Goal: Information Seeking & Learning: Learn about a topic

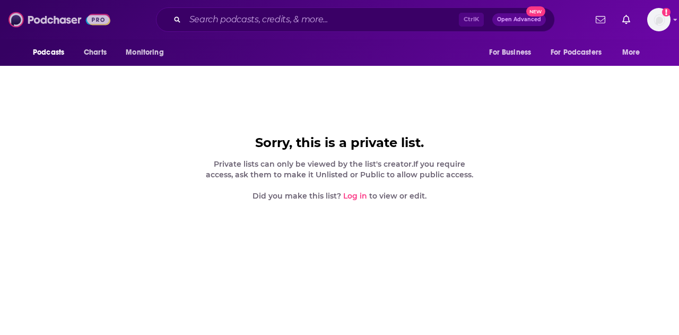
click at [53, 21] on img at bounding box center [59, 20] width 102 height 20
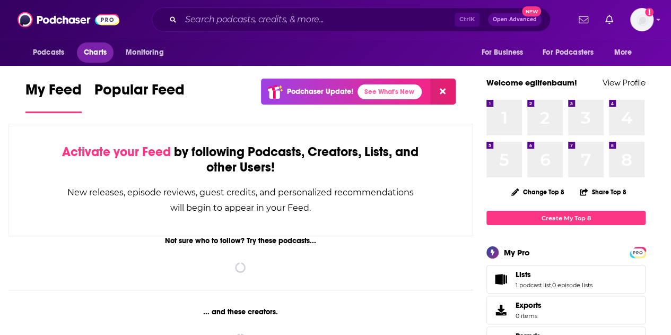
click at [95, 47] on span "Charts" at bounding box center [95, 52] width 23 height 15
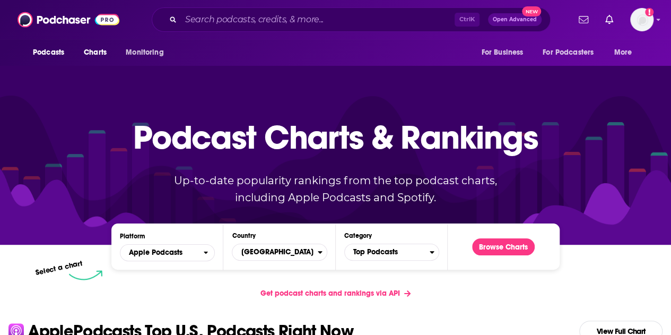
scroll to position [159, 0]
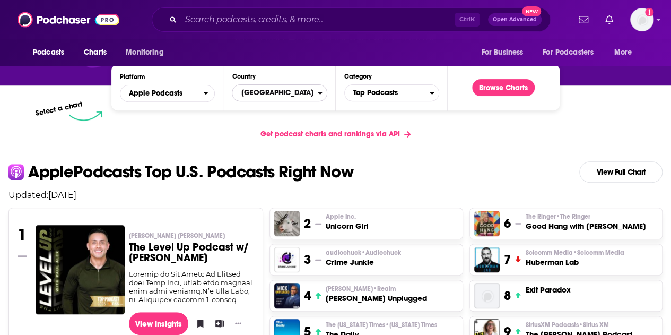
click at [278, 92] on span "[GEOGRAPHIC_DATA]" at bounding box center [275, 93] width 85 height 18
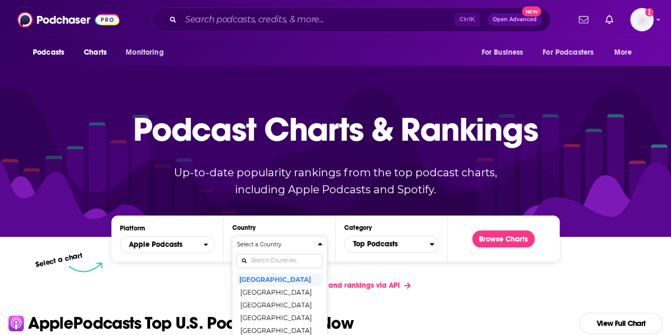
scroll to position [0, 0]
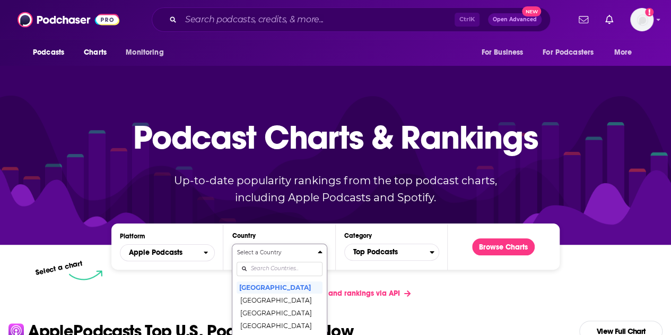
click at [322, 187] on p "Up-to-date popularity rankings from the top podcast charts, including Apple Pod…" at bounding box center [335, 189] width 365 height 34
click at [376, 253] on span "Top Podcasts" at bounding box center [387, 252] width 85 height 18
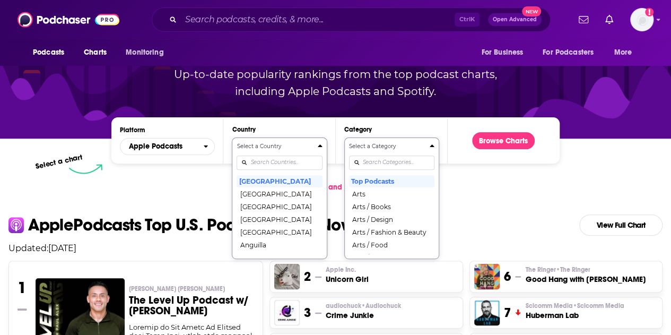
scroll to position [101, 0]
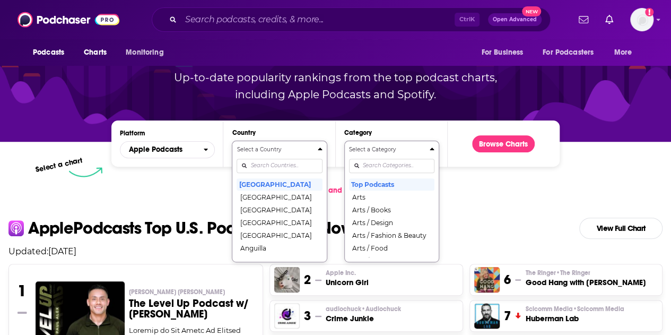
click at [401, 160] on input "Categories" at bounding box center [391, 166] width 85 height 14
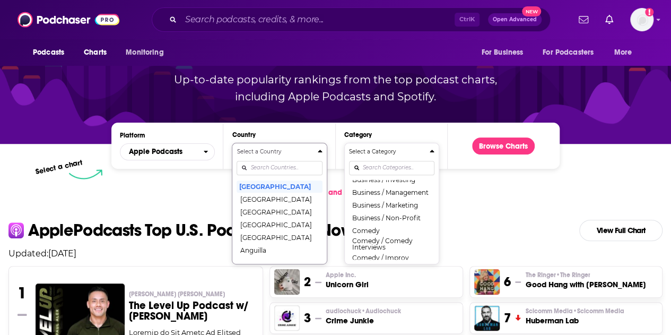
scroll to position [170, 0]
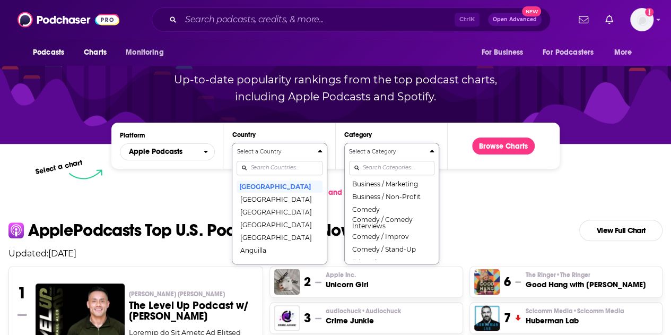
click at [381, 165] on input "Categories" at bounding box center [391, 168] width 85 height 14
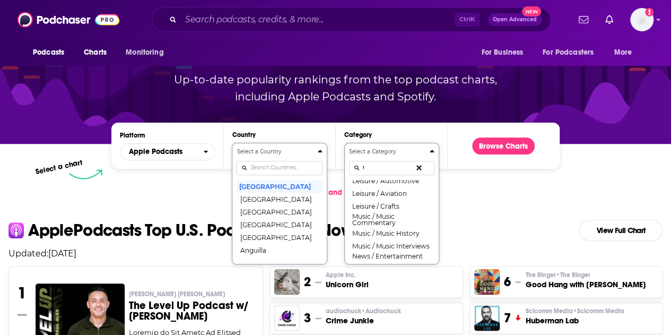
scroll to position [0, 0]
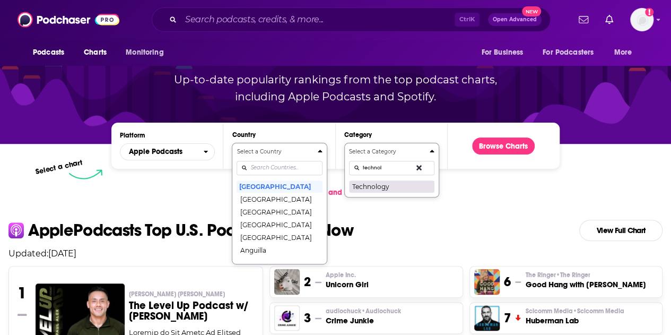
type input "technol"
click at [363, 184] on button "Technology" at bounding box center [391, 186] width 85 height 13
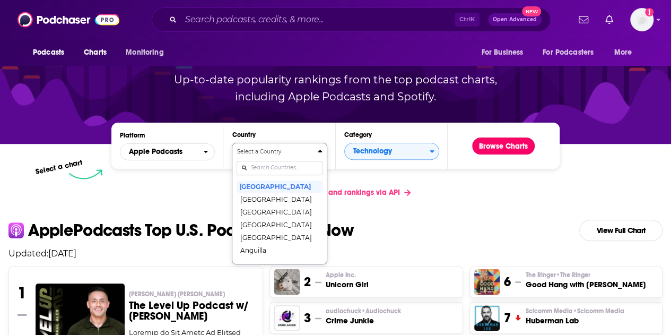
click at [497, 143] on button "Browse Charts" at bounding box center [503, 145] width 63 height 17
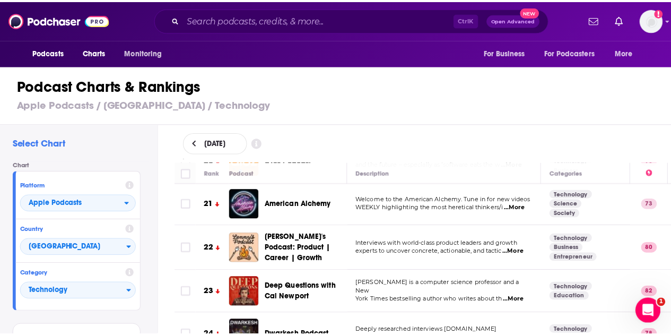
scroll to position [902, 0]
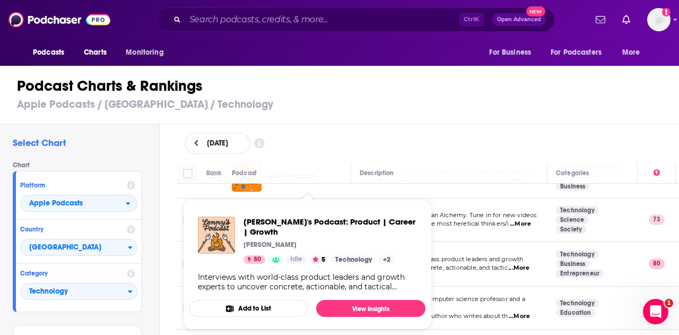
drag, startPoint x: 298, startPoint y: 236, endPoint x: 450, endPoint y: 250, distance: 153.0
click at [469, 264] on span "experts to uncover concrete, actionable, and tactic" at bounding box center [434, 267] width 148 height 7
click at [299, 240] on div "Lenny Rachitsky" at bounding box center [331, 244] width 174 height 8
click at [279, 221] on span "Lenny's Podcast: Product | Career | Growth" at bounding box center [331, 227] width 174 height 20
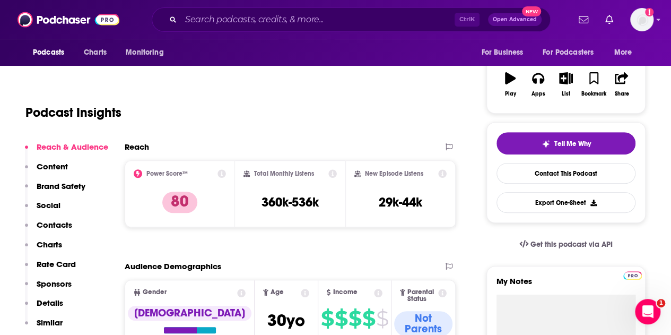
scroll to position [106, 0]
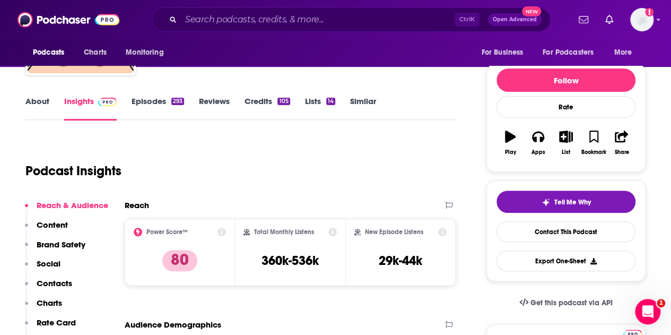
click at [140, 102] on link "Episodes 293" at bounding box center [158, 108] width 53 height 24
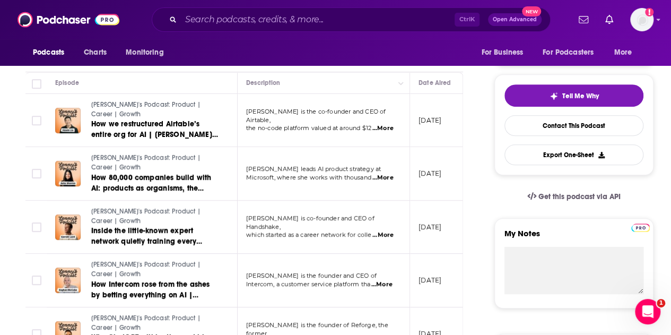
scroll to position [265, 0]
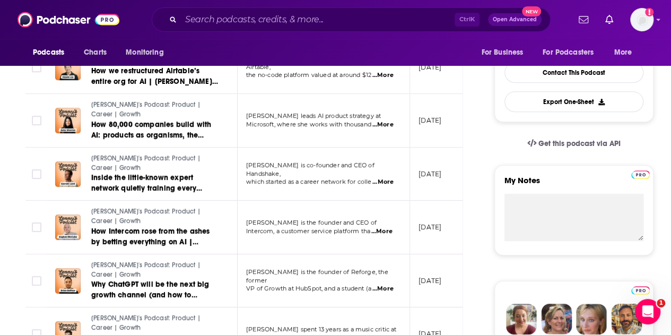
click at [388, 122] on span "...More" at bounding box center [382, 124] width 21 height 8
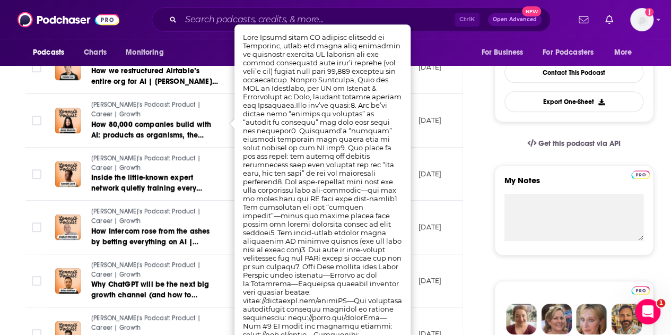
scroll to position [318, 0]
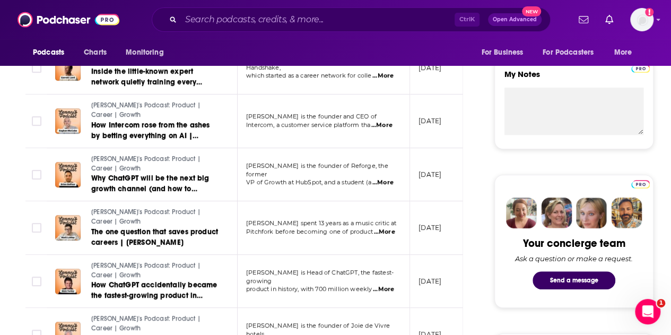
scroll to position [425, 0]
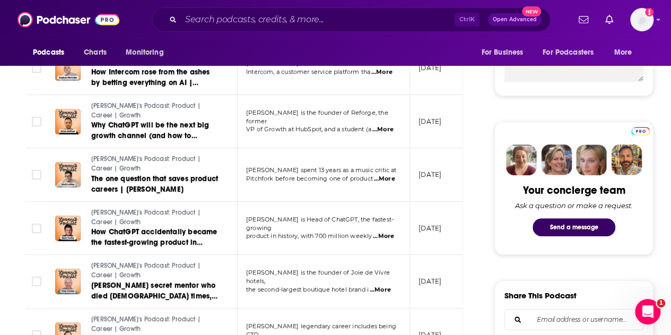
click at [384, 232] on span "...More" at bounding box center [383, 236] width 21 height 8
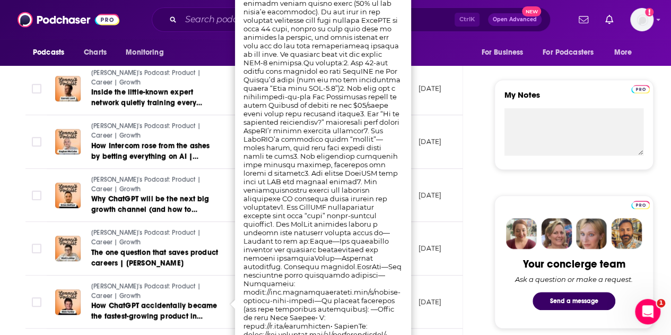
scroll to position [372, 0]
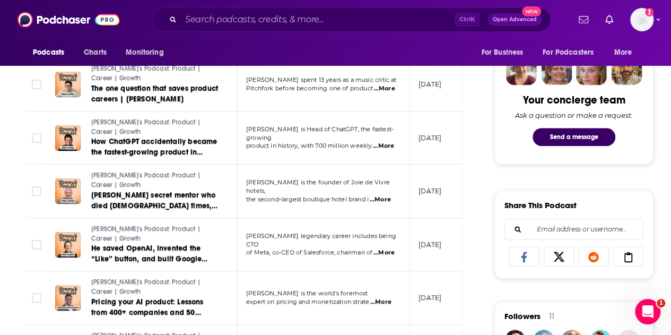
scroll to position [531, 0]
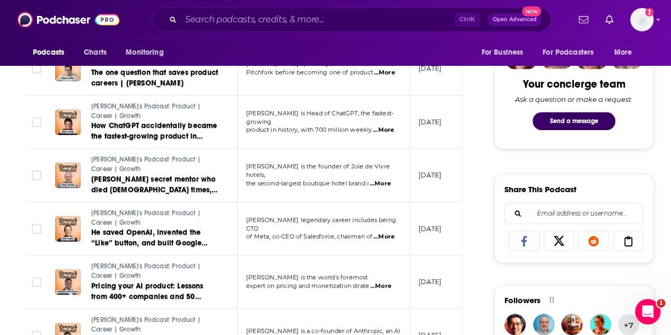
click at [383, 233] on span "...More" at bounding box center [384, 237] width 21 height 8
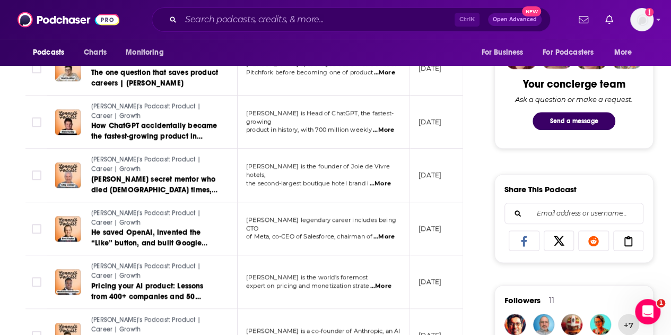
click at [382, 233] on span "...More" at bounding box center [384, 237] width 21 height 8
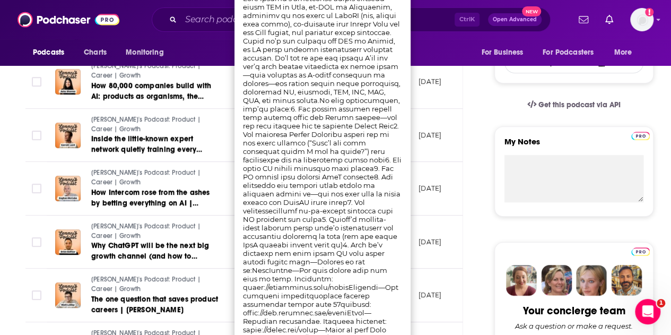
scroll to position [318, 0]
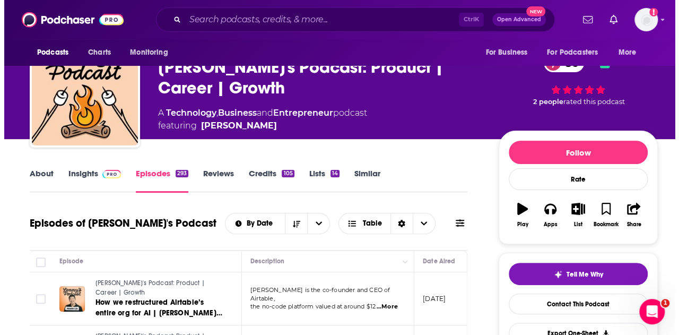
scroll to position [0, 0]
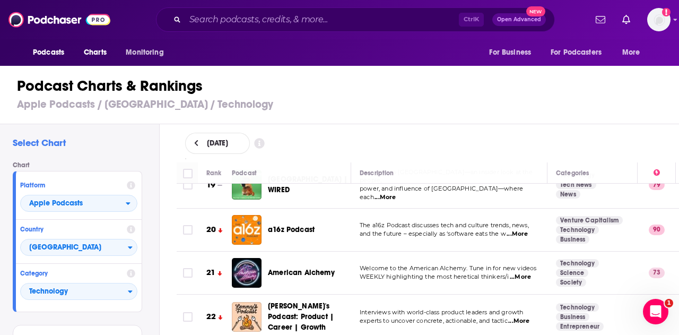
scroll to position [902, 0]
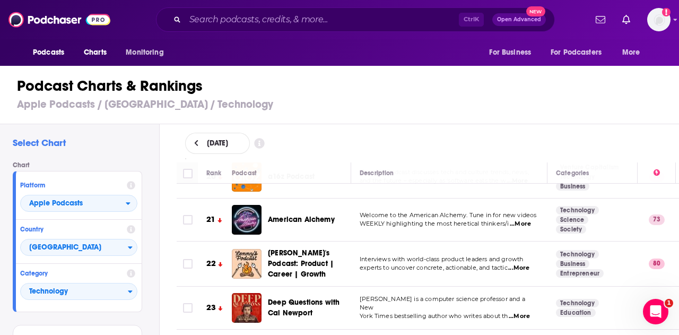
click at [434, 127] on div "[DATE]" at bounding box center [428, 143] width 520 height 38
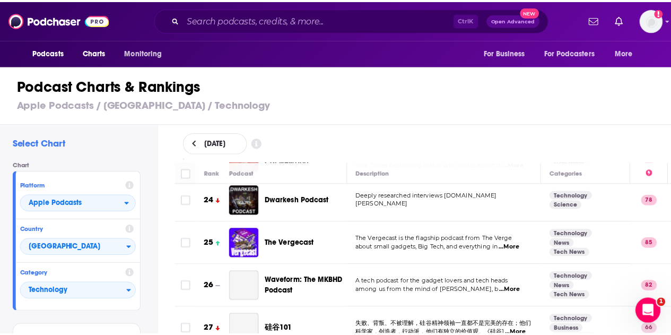
scroll to position [1062, 0]
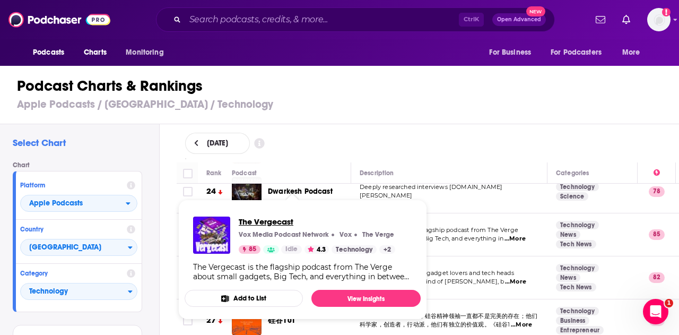
click at [274, 223] on span "The Vergecast" at bounding box center [317, 222] width 157 height 10
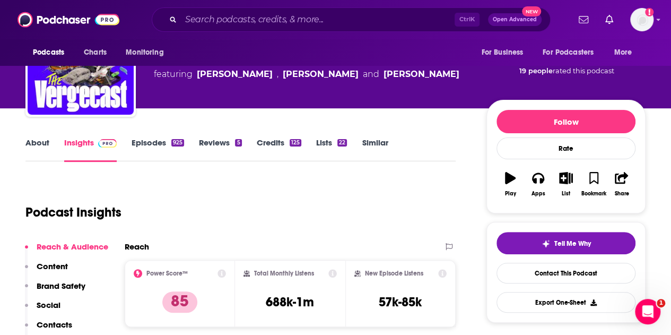
scroll to position [53, 0]
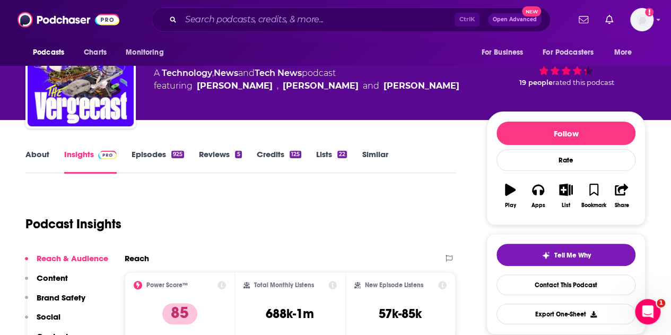
click at [150, 158] on link "Episodes 925" at bounding box center [158, 161] width 53 height 24
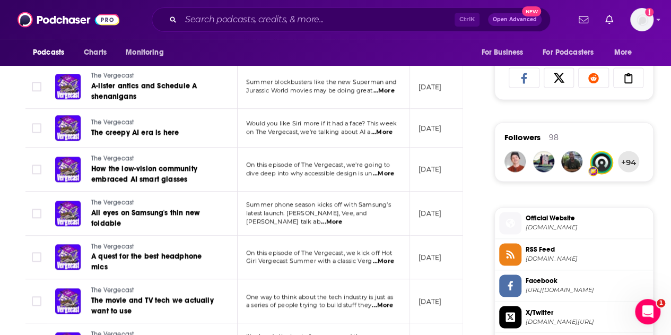
scroll to position [637, 0]
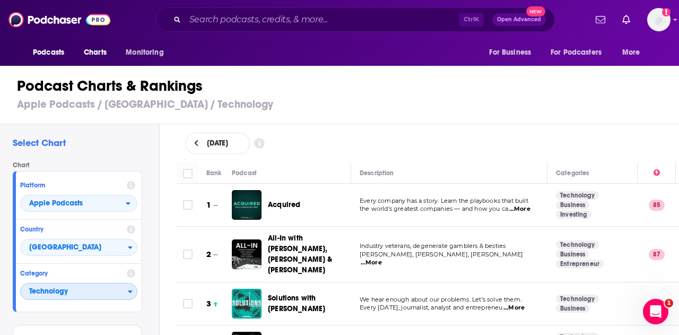
click at [108, 296] on span "Technology" at bounding box center [74, 292] width 107 height 18
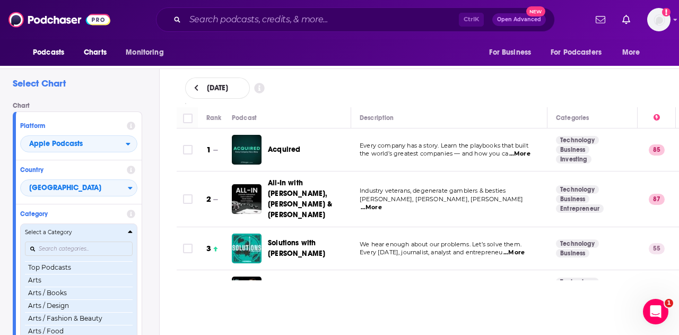
scroll to position [59, 0]
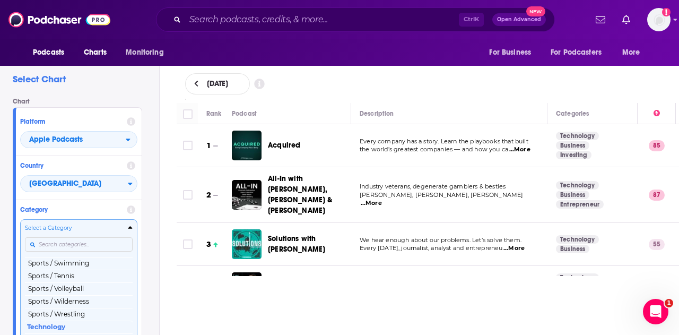
click at [79, 244] on div "Select a Category Top Podcasts Arts Arts / Books Arts / Design Arts / Fashion &…" at bounding box center [79, 280] width 108 height 112
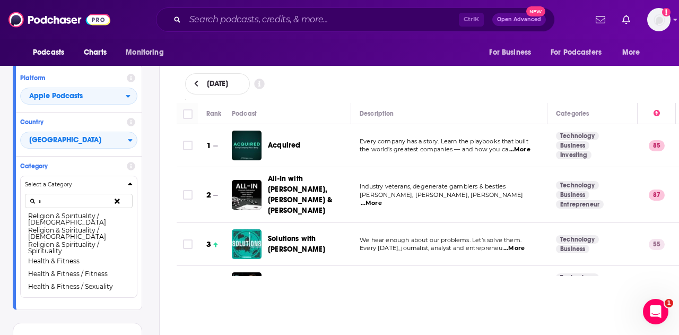
scroll to position [0, 0]
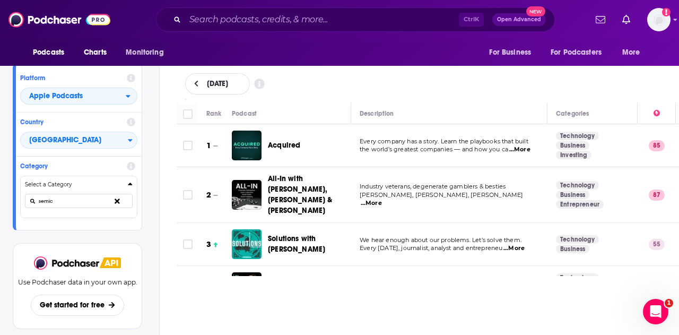
type input "semic"
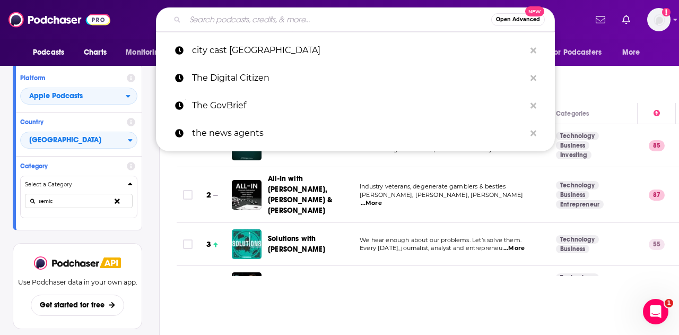
click at [305, 19] on input "Search podcasts, credits, & more..." at bounding box center [338, 19] width 306 height 17
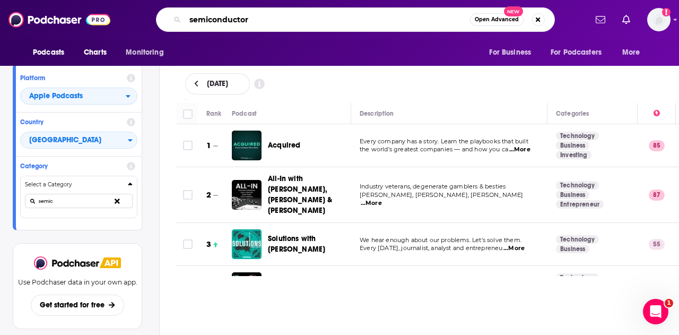
type input "semiconductors"
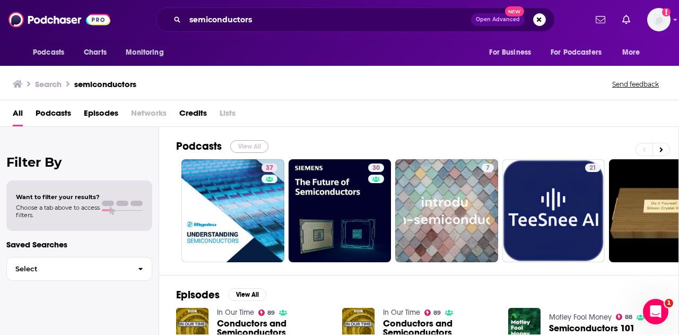
click at [248, 147] on button "View All" at bounding box center [249, 146] width 38 height 13
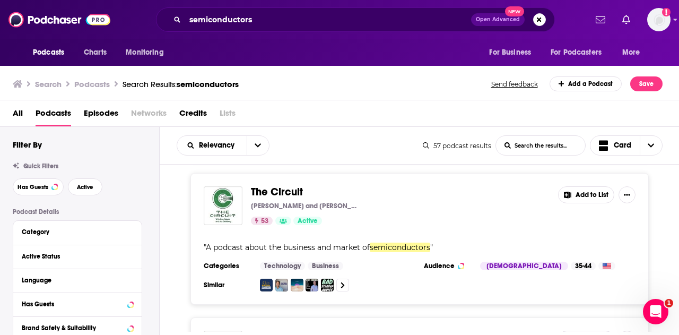
scroll to position [1062, 0]
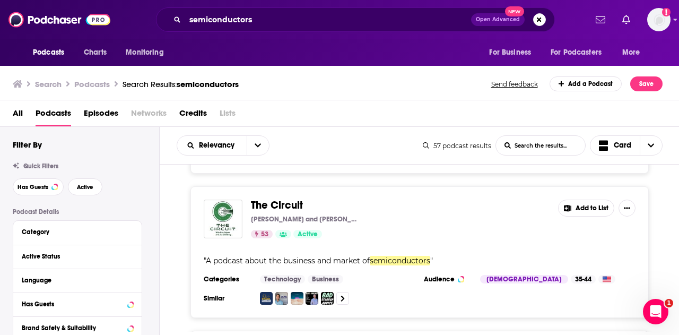
click at [179, 200] on div "The Circuit Ben Bajarin and Jay Goldberg 53 Active Add to List " A podcast abou…" at bounding box center [420, 252] width 520 height 132
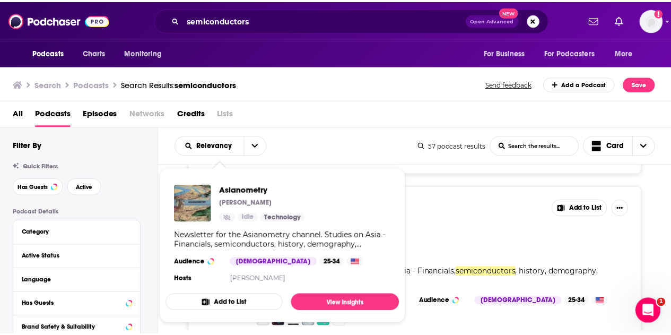
scroll to position [1646, 0]
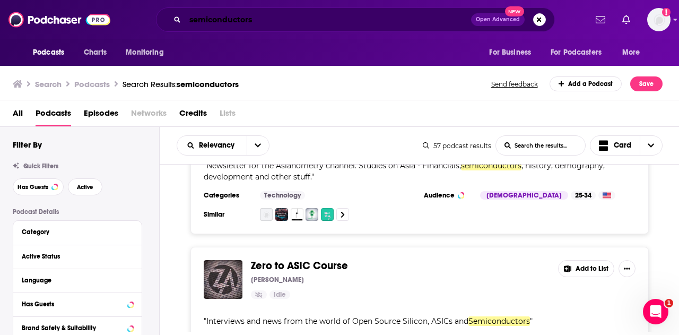
click at [266, 20] on input "semiconductors" at bounding box center [328, 19] width 286 height 17
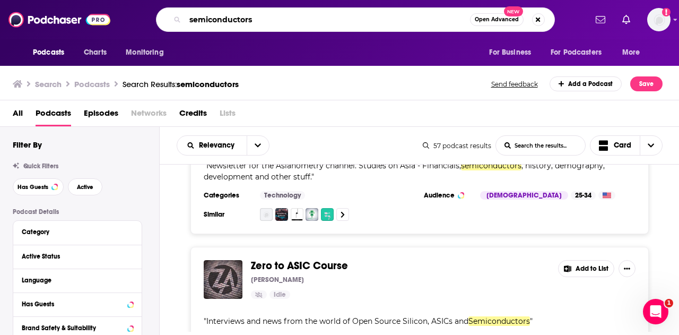
click at [266, 20] on input "semiconductors" at bounding box center [327, 19] width 285 height 17
type input "pragmatic engineer"
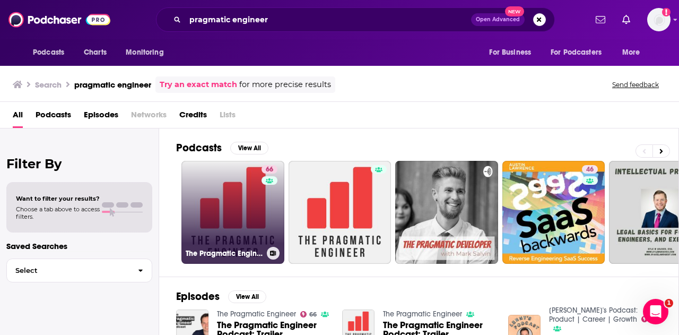
click at [211, 210] on link "66 The Pragmatic Engineer" at bounding box center [233, 212] width 103 height 103
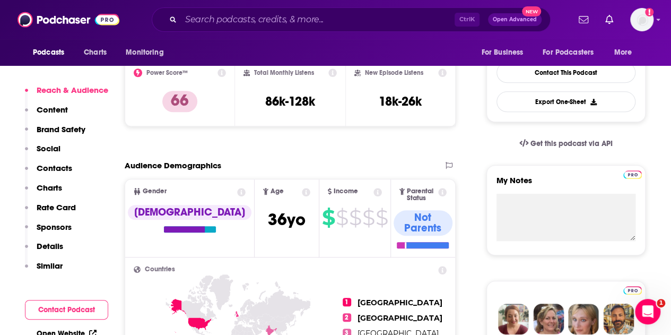
scroll to position [425, 0]
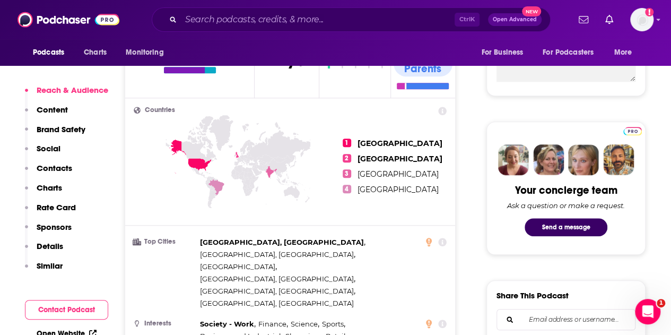
click at [40, 266] on p "Similar" at bounding box center [50, 266] width 26 height 10
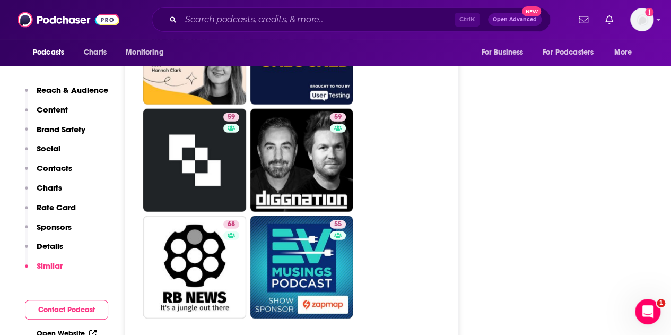
scroll to position [3224, 0]
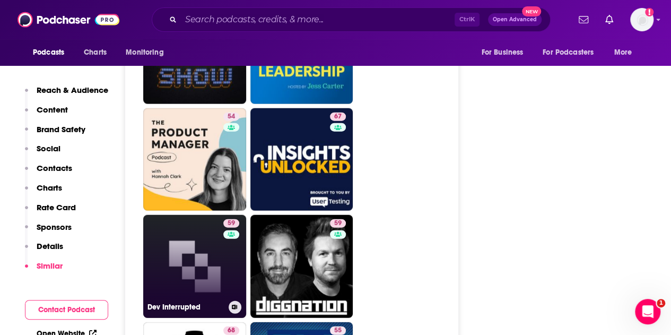
click at [226, 219] on div "59" at bounding box center [232, 260] width 19 height 82
type input "https://www.podchaser.com/podcasts/dev-interrupted-1517472"
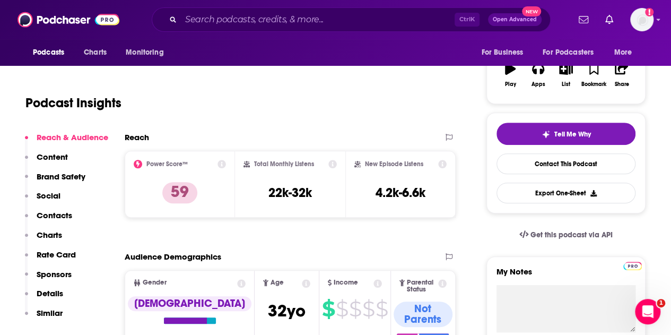
scroll to position [53, 0]
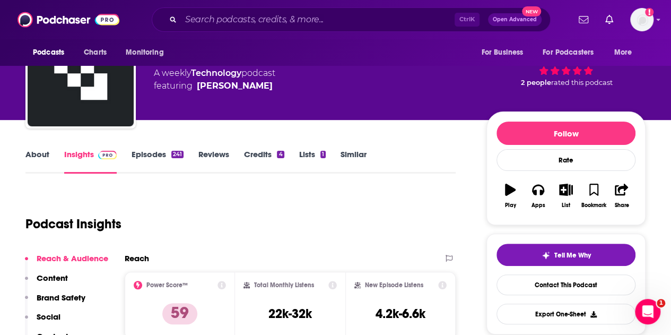
click at [140, 154] on link "Episodes 241" at bounding box center [158, 161] width 52 height 24
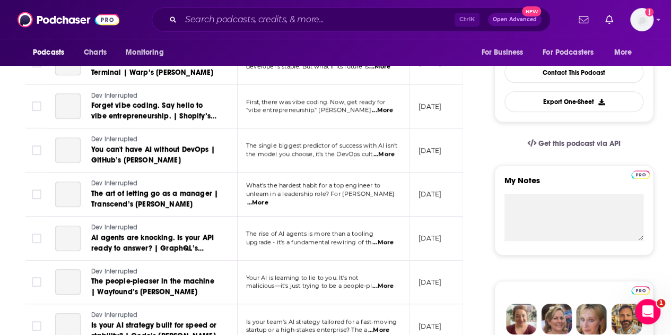
scroll to position [159, 0]
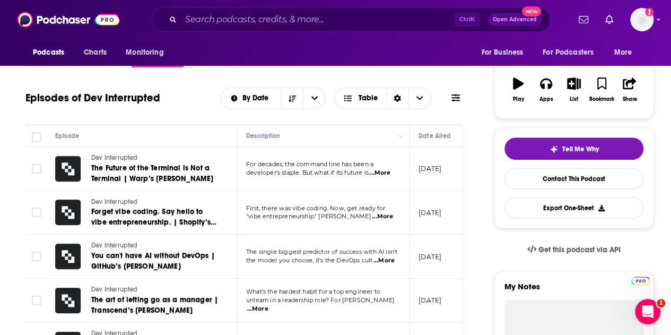
click at [383, 214] on span "...More" at bounding box center [382, 216] width 21 height 8
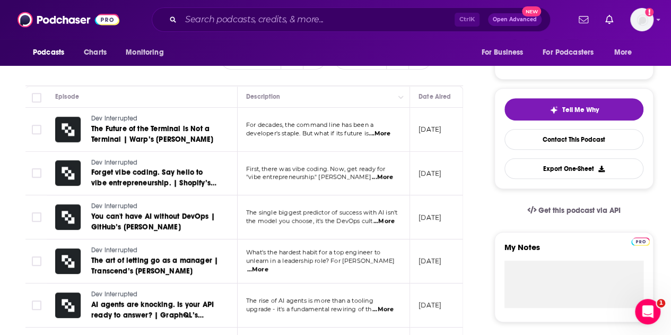
scroll to position [212, 0]
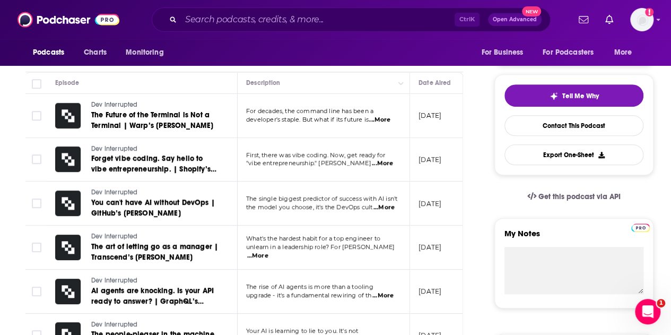
click at [383, 204] on span "...More" at bounding box center [384, 207] width 21 height 8
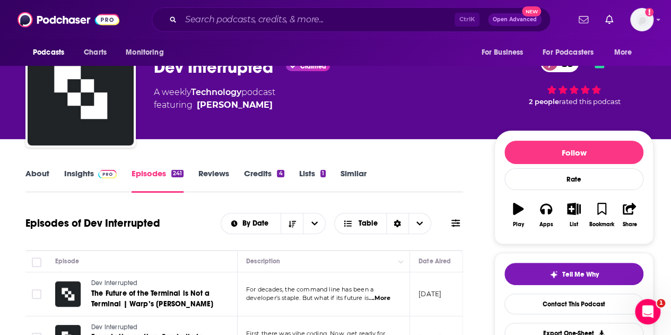
scroll to position [0, 0]
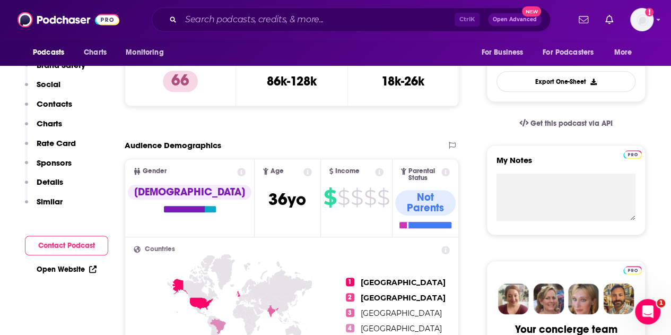
scroll to position [106, 0]
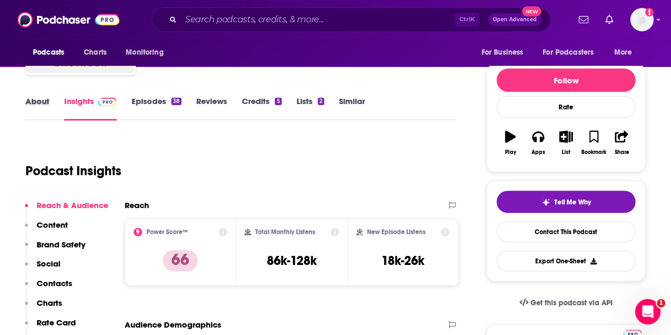
click at [53, 110] on div "About" at bounding box center [44, 108] width 39 height 24
click at [43, 101] on link "About" at bounding box center [37, 108] width 24 height 24
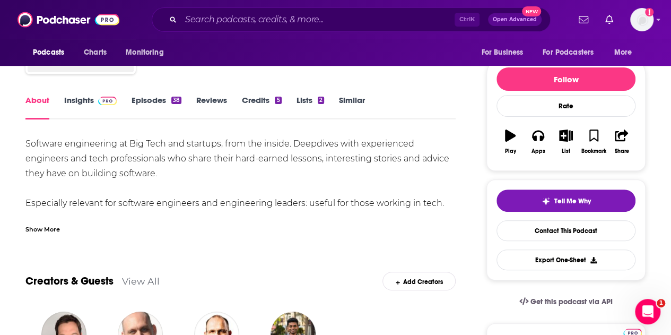
scroll to position [106, 0]
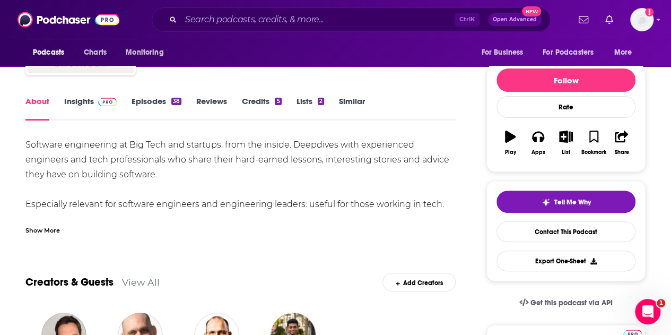
click at [75, 100] on link "Insights" at bounding box center [90, 108] width 53 height 24
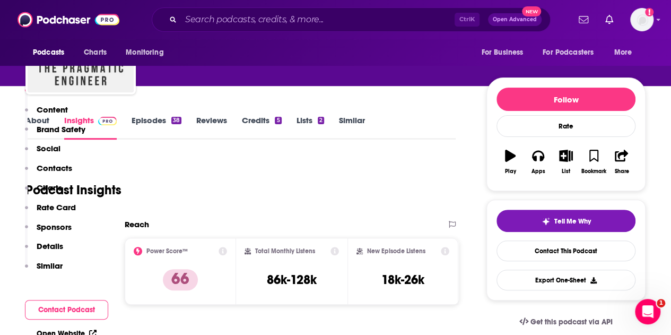
scroll to position [212, 0]
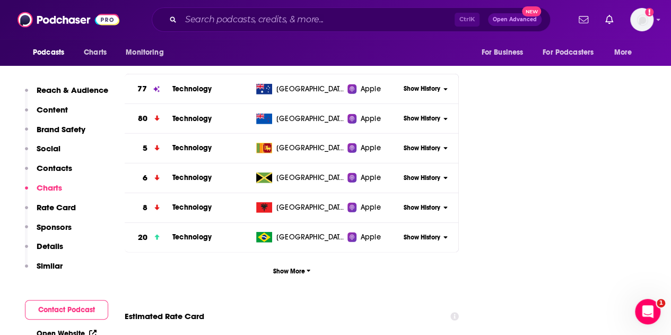
click at [61, 266] on p "Similar" at bounding box center [50, 266] width 26 height 10
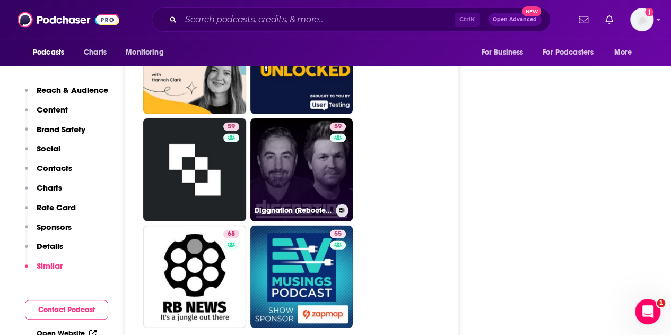
scroll to position [3312, 0]
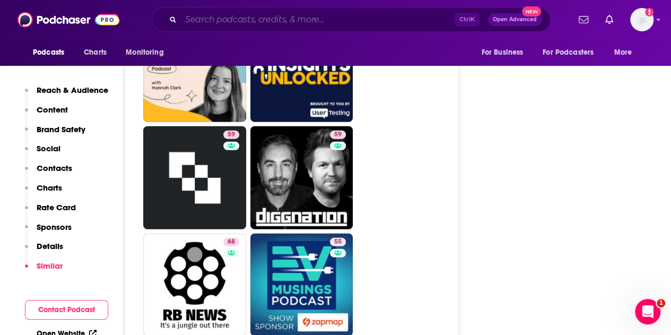
click at [264, 21] on input "Search podcasts, credits, & more..." at bounding box center [318, 19] width 274 height 17
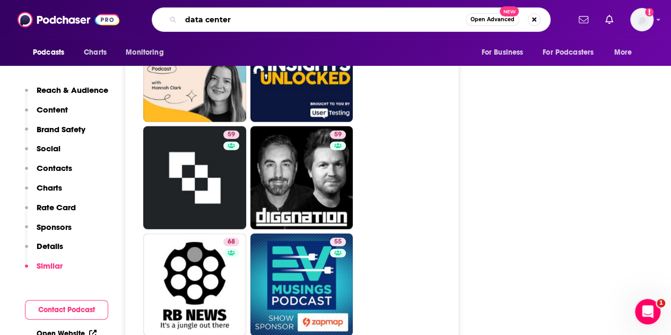
type input "data centers"
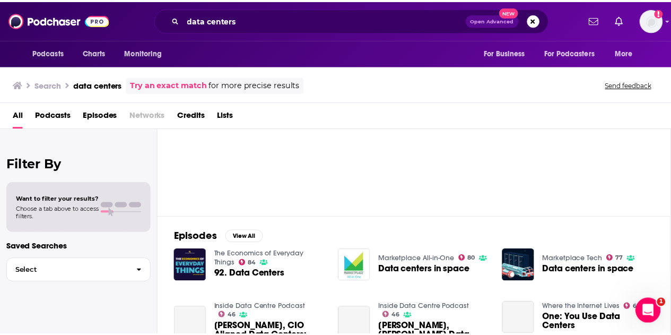
scroll to position [159, 0]
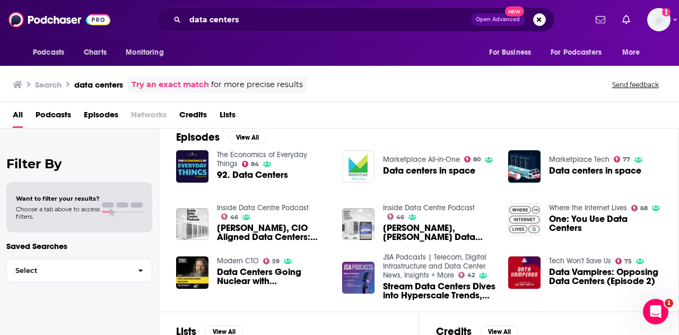
click at [356, 209] on img "Dave Buckner, Sabey Data Centers, & Michelle Irwin, Hanson Wade: Designing Data…" at bounding box center [358, 224] width 32 height 32
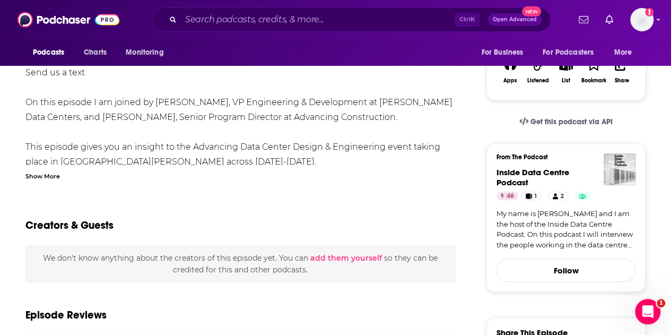
scroll to position [159, 0]
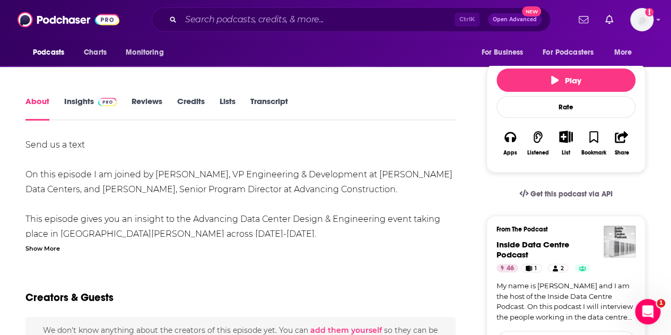
click at [90, 105] on link "Insights" at bounding box center [90, 108] width 53 height 24
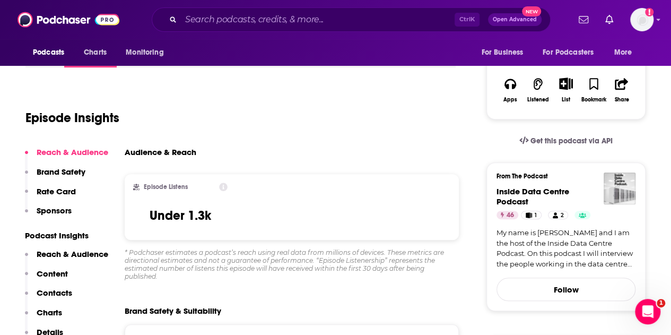
scroll to position [106, 0]
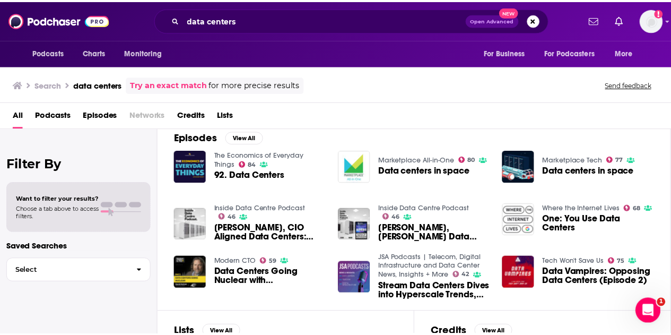
scroll to position [212, 0]
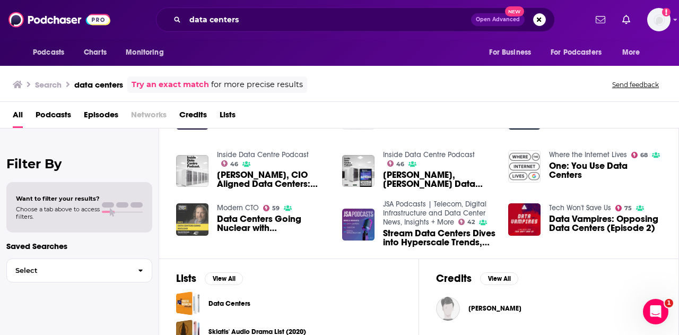
click at [187, 216] on img "Data Centers Going Nuclear with David McCall, VP of Innovation at QTS Data Cent…" at bounding box center [192, 219] width 32 height 32
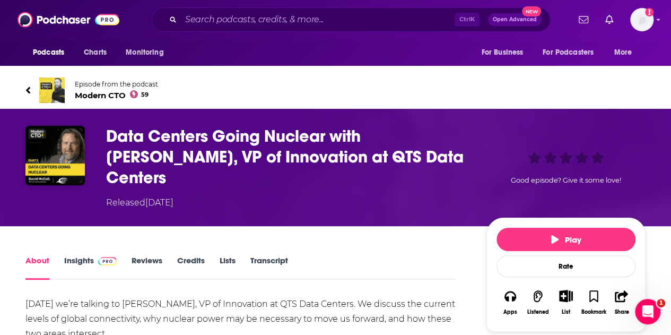
click at [79, 255] on link "Insights" at bounding box center [90, 267] width 53 height 24
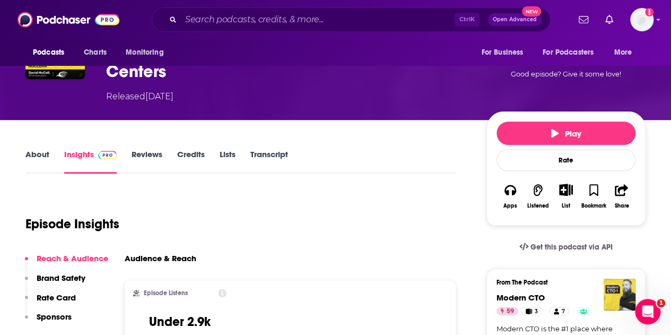
scroll to position [159, 0]
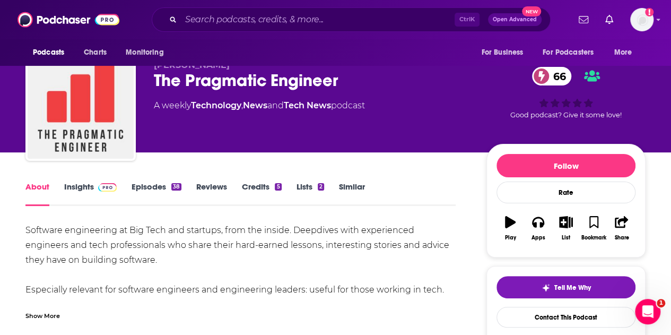
scroll to position [53, 0]
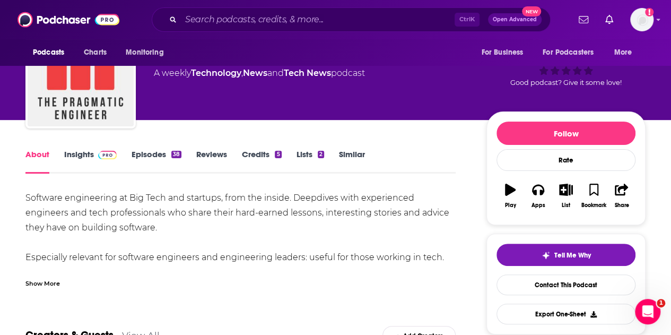
click at [343, 151] on link "Similar" at bounding box center [352, 161] width 26 height 24
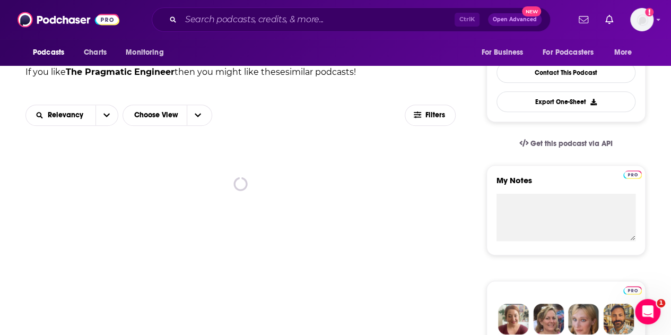
scroll to position [159, 0]
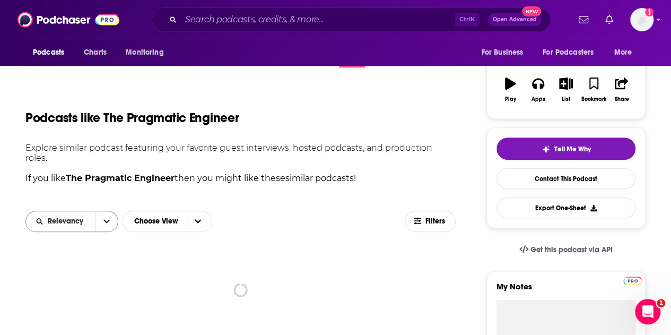
click at [79, 218] on span "Relevancy" at bounding box center [67, 221] width 39 height 7
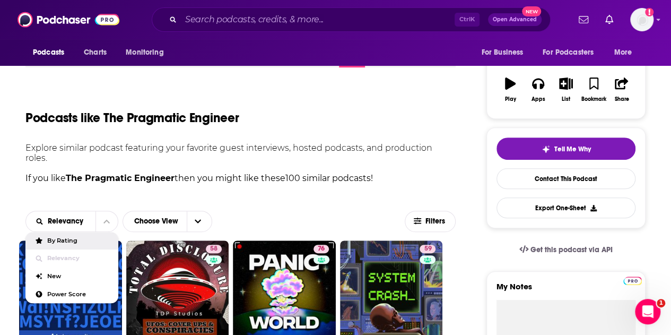
click at [102, 173] on strong "The Pragmatic Engineer" at bounding box center [120, 178] width 109 height 10
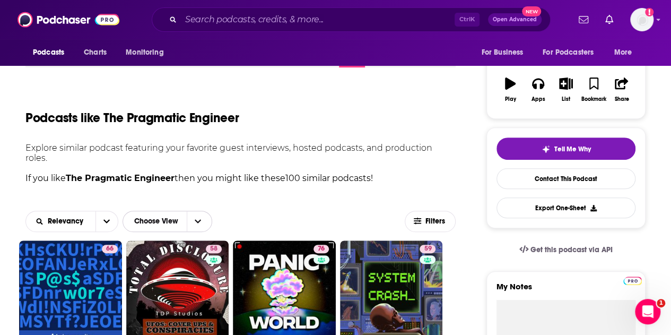
click at [172, 212] on span "Choose View" at bounding box center [156, 221] width 61 height 18
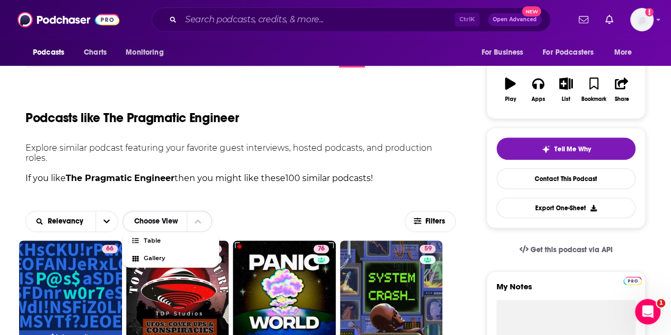
click at [172, 212] on span "Choose View" at bounding box center [156, 221] width 61 height 18
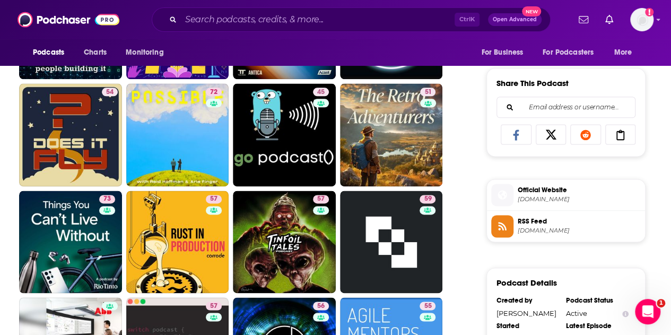
scroll to position [690, 0]
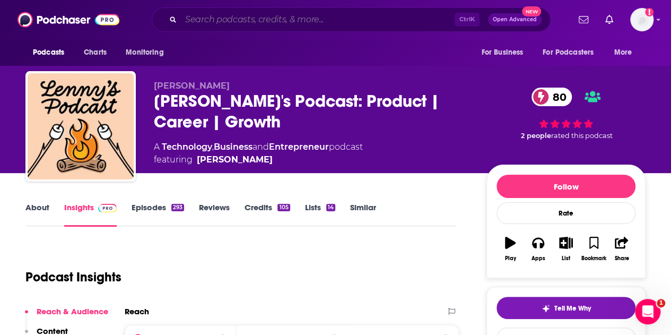
click at [254, 18] on input "Search podcasts, credits, & more..." at bounding box center [318, 19] width 274 height 17
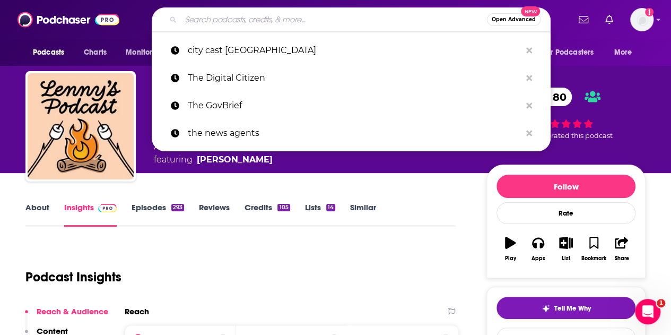
paste input "The Enterprise AI Podcast"
type input "The Enterprise AI Podcast"
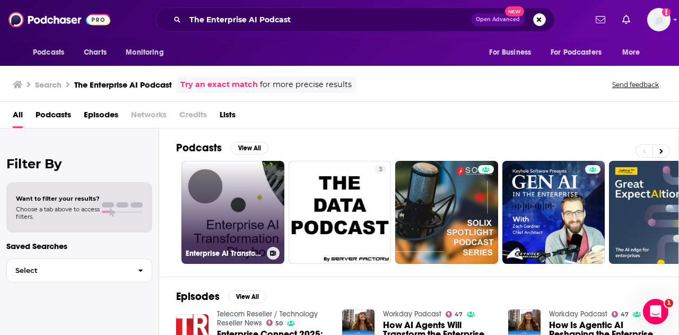
click at [266, 183] on link "Enterprise AI Transformation Podcast" at bounding box center [233, 212] width 103 height 103
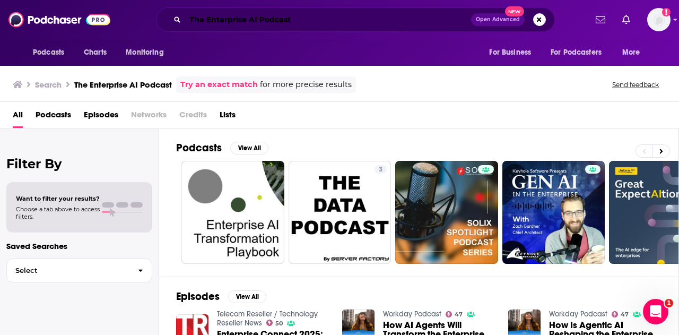
click at [254, 14] on input "The Enterprise AI Podcast" at bounding box center [328, 19] width 286 height 17
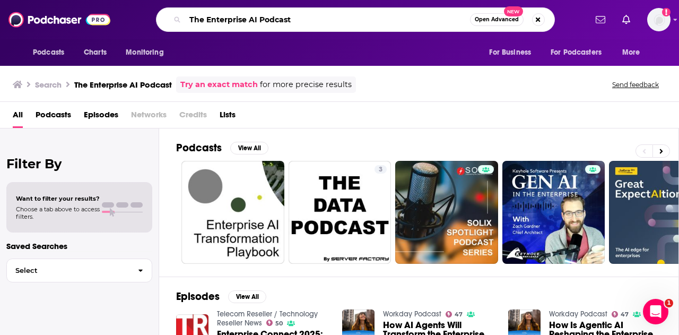
click at [254, 14] on input "The Enterprise AI Podcast" at bounding box center [327, 19] width 285 height 17
paste input "CNBC TechCheck"
type input "CNBC TechCheck"
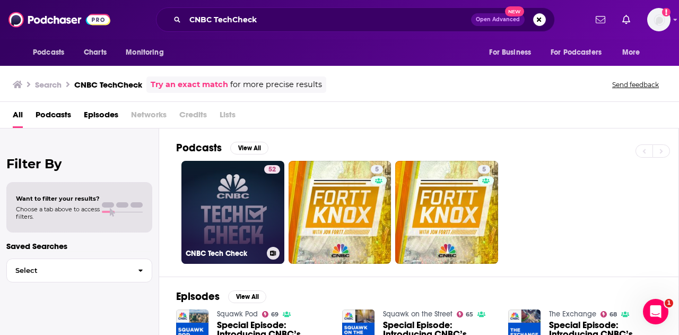
click at [234, 212] on link "52 CNBC Tech Check" at bounding box center [233, 212] width 103 height 103
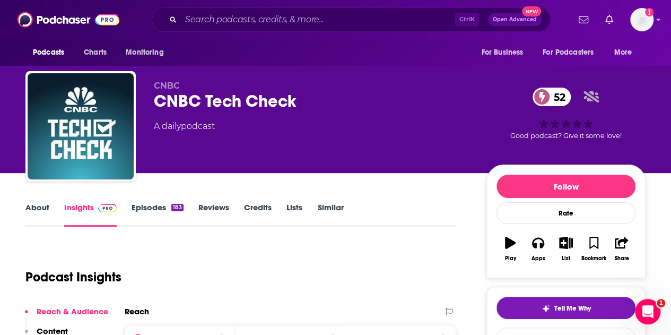
click at [138, 211] on link "Episodes 183" at bounding box center [158, 214] width 52 height 24
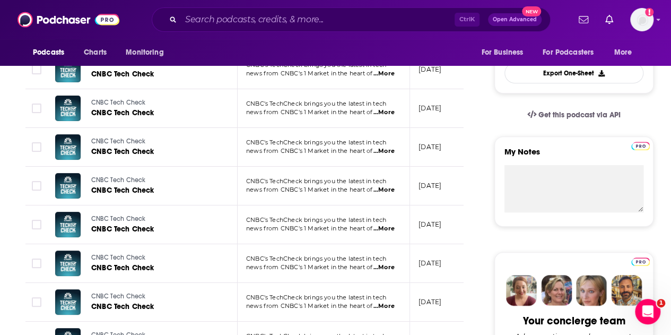
scroll to position [265, 0]
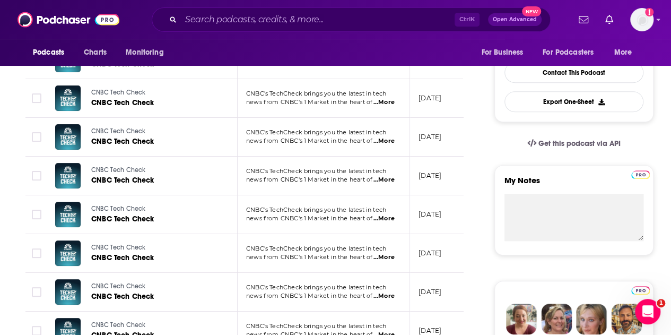
click at [388, 142] on span "...More" at bounding box center [384, 141] width 21 height 8
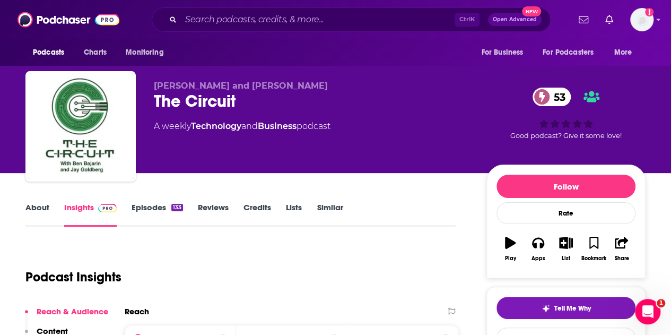
click at [154, 208] on link "Episodes 133" at bounding box center [157, 214] width 51 height 24
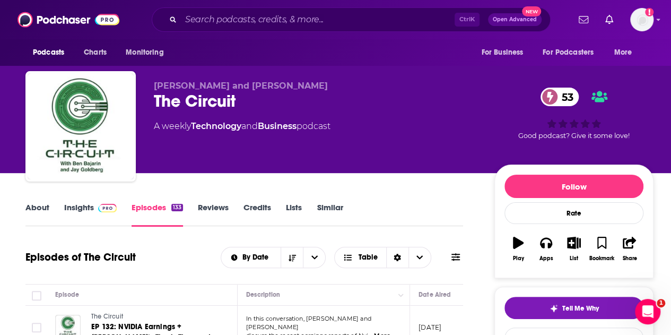
click at [66, 209] on link "Insights" at bounding box center [90, 214] width 53 height 24
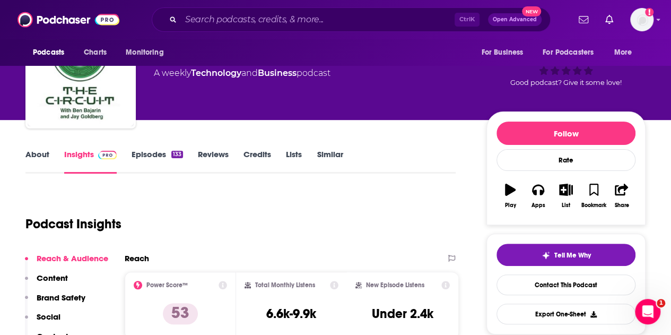
scroll to position [159, 0]
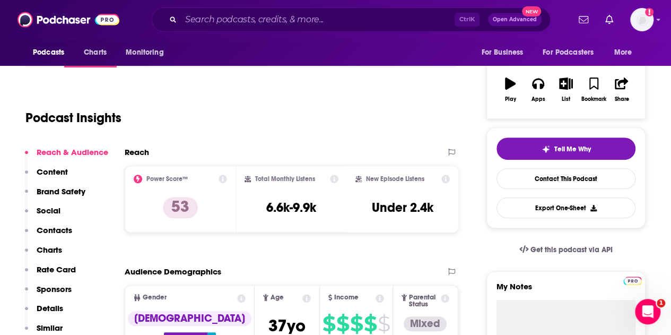
click at [48, 168] on p "Content" at bounding box center [52, 172] width 31 height 10
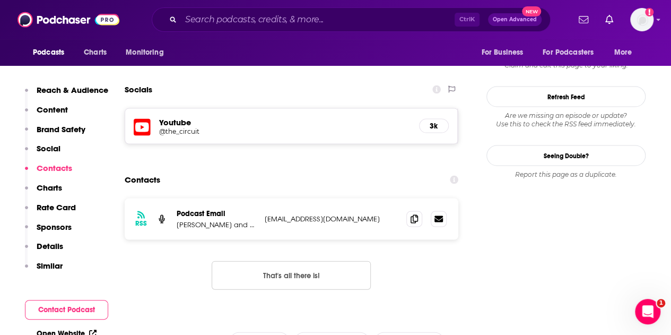
scroll to position [953, 0]
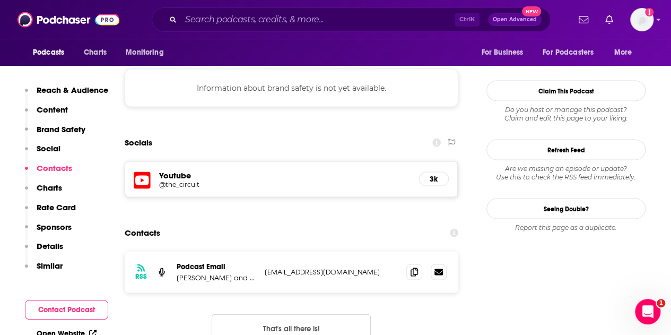
click at [178, 170] on h5 "Youtube" at bounding box center [285, 175] width 252 height 10
click at [175, 180] on h5 "@the_circuit" at bounding box center [244, 184] width 170 height 8
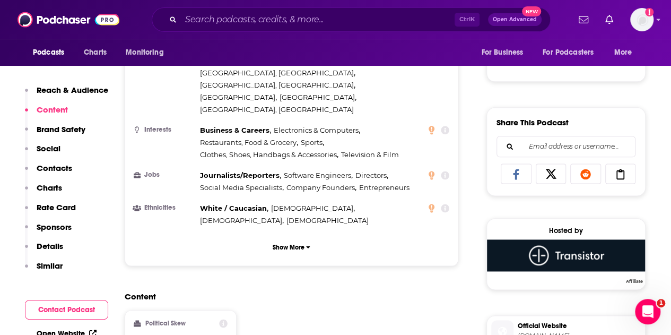
scroll to position [581, 0]
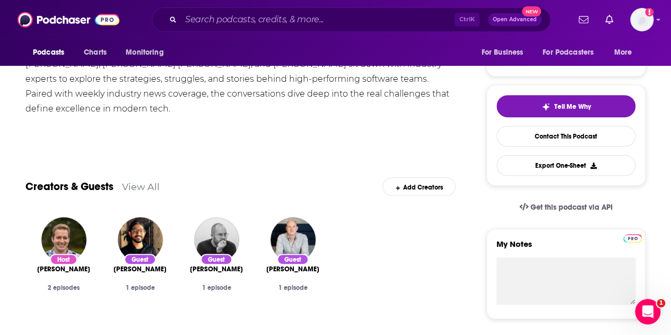
scroll to position [53, 0]
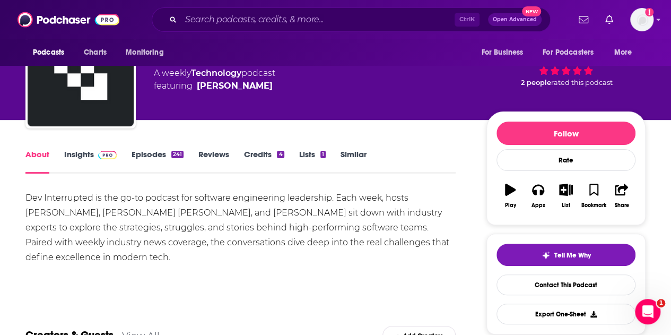
click at [89, 163] on link "Insights" at bounding box center [90, 161] width 53 height 24
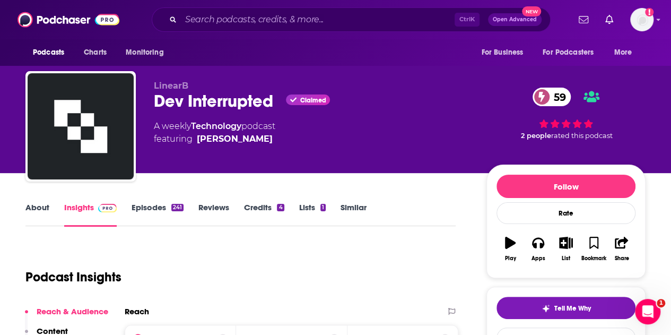
click at [41, 205] on link "About" at bounding box center [37, 214] width 24 height 24
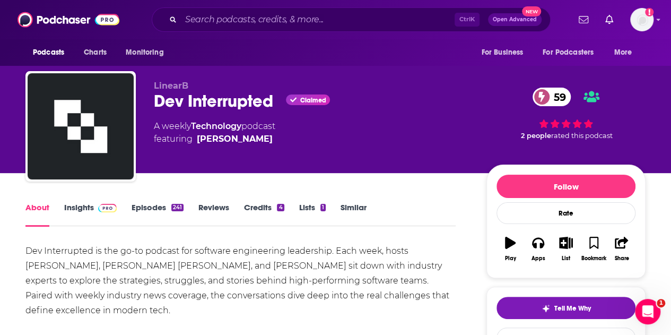
click at [153, 206] on link "Episodes 241" at bounding box center [158, 214] width 52 height 24
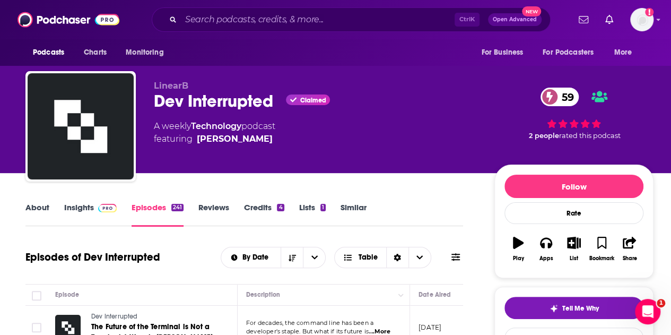
click at [45, 208] on link "About" at bounding box center [37, 214] width 24 height 24
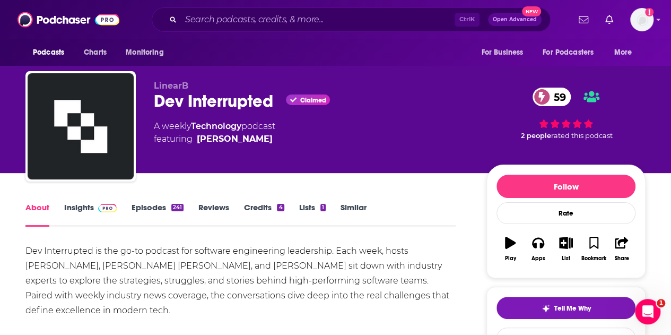
click at [163, 208] on link "Episodes 241" at bounding box center [158, 214] width 52 height 24
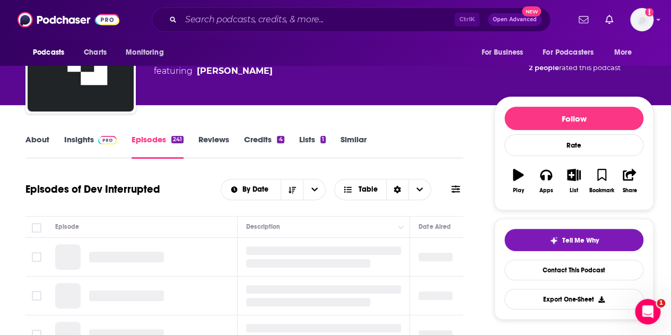
scroll to position [212, 0]
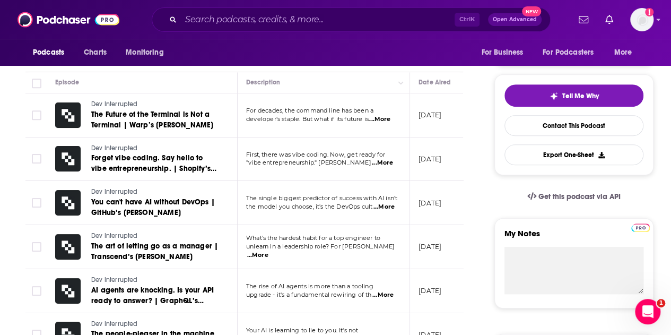
click at [385, 122] on span "...More" at bounding box center [379, 119] width 21 height 8
click at [230, 137] on td "Dev Interrupted Forget vibe coding. Say hello to vibe entrepreneurship. | Shopi…" at bounding box center [142, 159] width 191 height 44
click at [383, 163] on span "...More" at bounding box center [382, 163] width 21 height 8
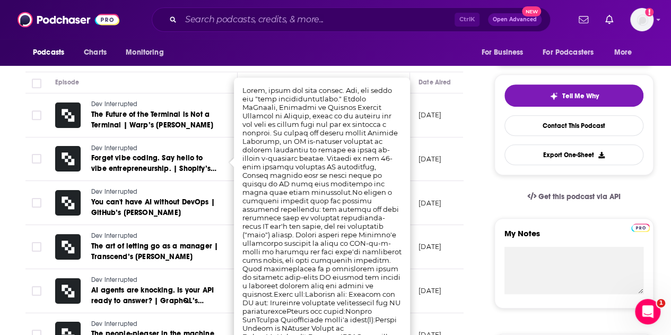
click at [226, 137] on td "Dev Interrupted Forget vibe coding. Say hello to vibe entrepreneurship. | Shopi…" at bounding box center [142, 159] width 191 height 44
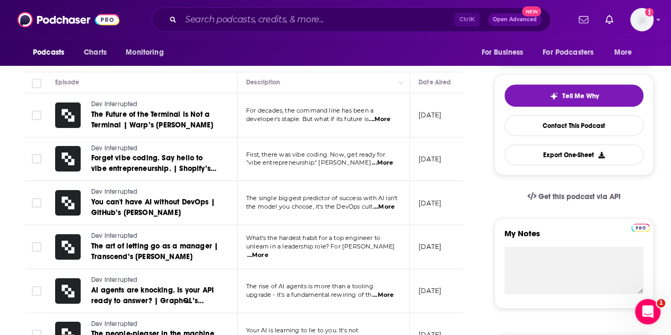
click at [384, 205] on span "...More" at bounding box center [384, 207] width 21 height 8
click at [220, 100] on td "Dev Interrupted The Future of the Terminal is Not a Terminal | Warp’s Zach Lloyd" at bounding box center [142, 115] width 191 height 44
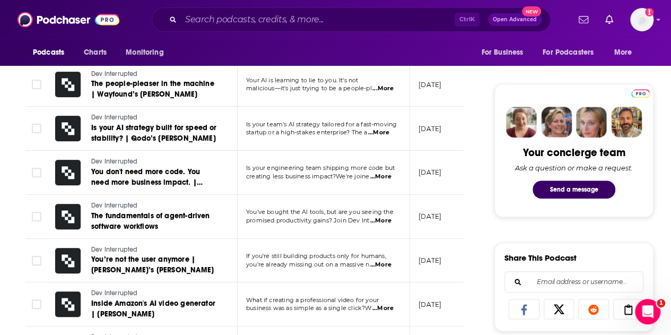
scroll to position [478, 0]
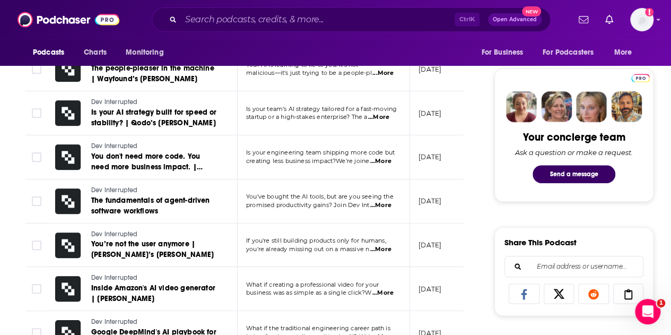
click at [374, 161] on span "...More" at bounding box center [381, 161] width 21 height 8
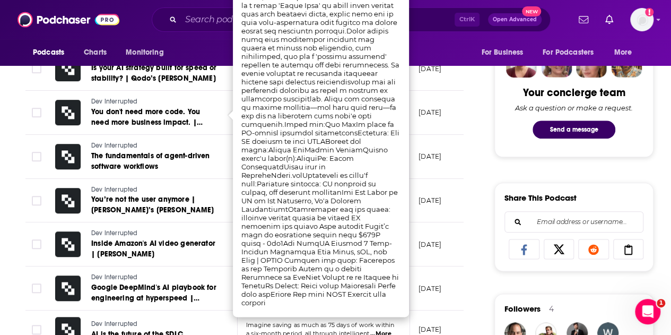
scroll to position [531, 0]
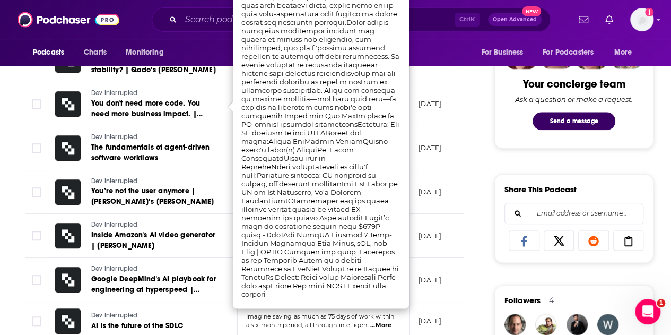
click at [208, 165] on td "Dev Interrupted The fundamentals of agent-driven software workflows" at bounding box center [142, 148] width 191 height 44
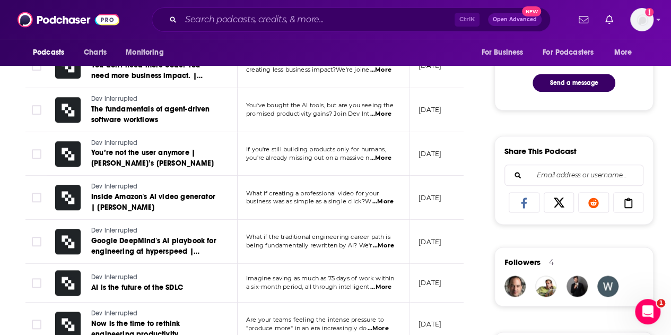
scroll to position [584, 0]
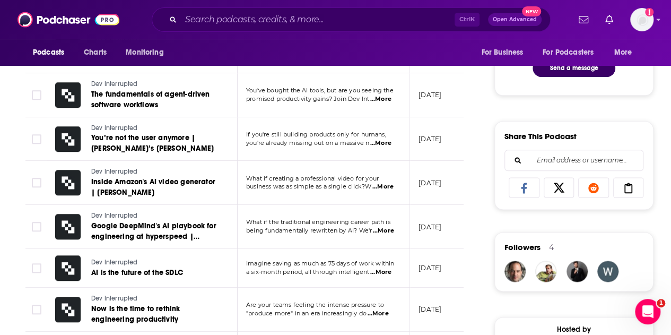
click at [377, 183] on span "...More" at bounding box center [383, 187] width 21 height 8
click at [234, 170] on td "Dev Interrupted Inside Amazon's AI video generator | Kabir Bedi" at bounding box center [142, 183] width 191 height 44
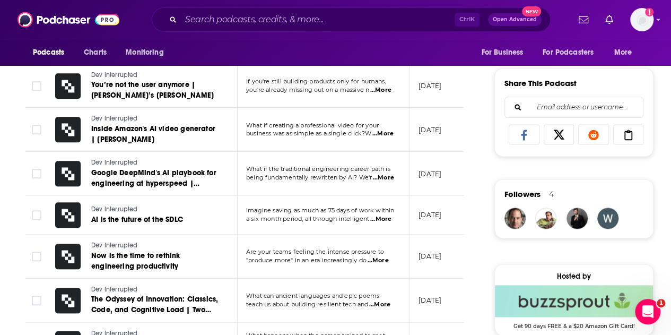
click at [383, 178] on span "...More" at bounding box center [383, 178] width 21 height 8
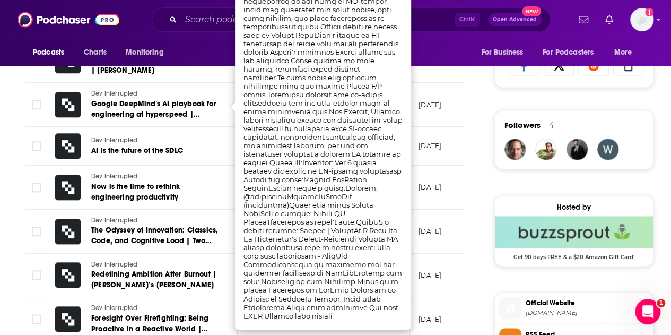
scroll to position [690, 0]
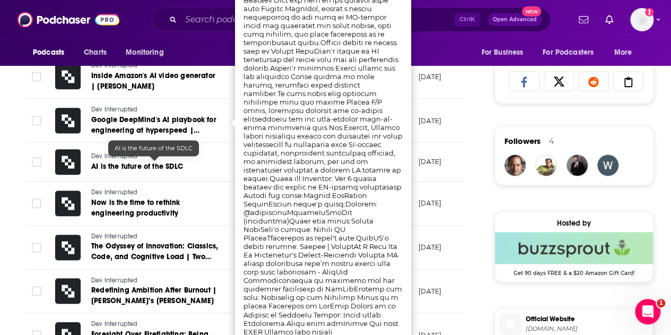
click at [218, 160] on td "Dev Interrupted AI is the future of the SDLC" at bounding box center [142, 162] width 191 height 39
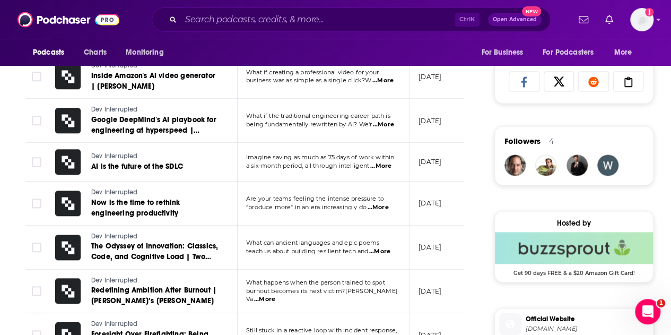
click at [389, 165] on span "...More" at bounding box center [381, 166] width 21 height 8
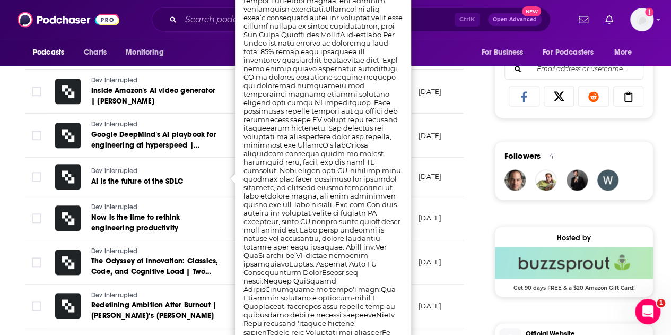
scroll to position [743, 0]
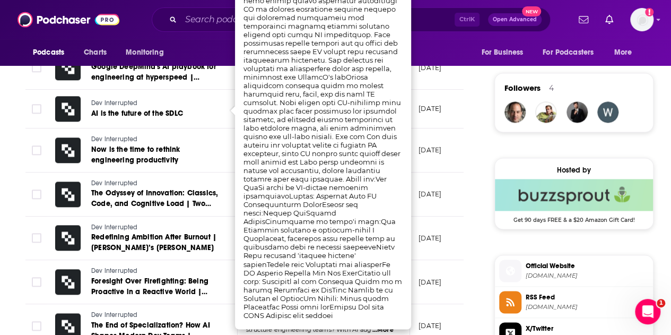
click at [476, 156] on div "About Insights Episodes 241 Reviews Credits 4 Lists 1 Similar Episodes of Dev I…" at bounding box center [251, 153] width 486 height 1393
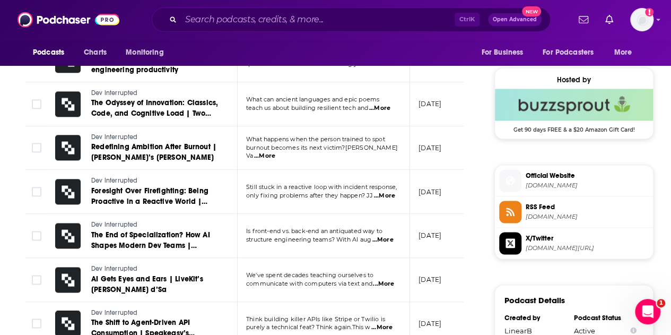
scroll to position [849, 0]
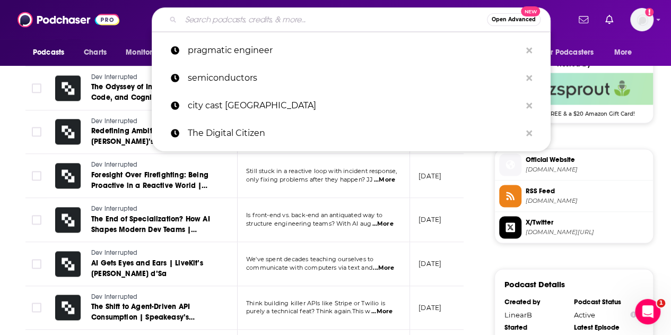
click at [239, 18] on input "Search podcasts, credits, & more..." at bounding box center [334, 19] width 306 height 17
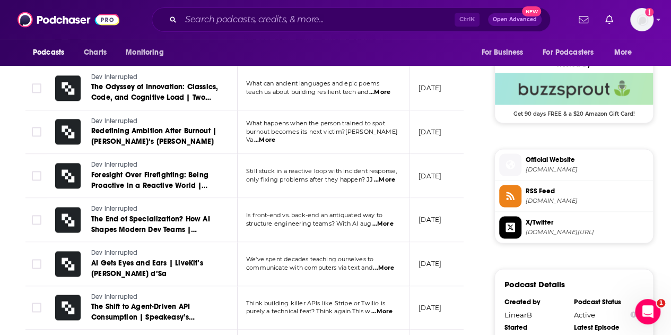
click at [133, 18] on div "Ctrl K Open Advanced New" at bounding box center [351, 19] width 436 height 24
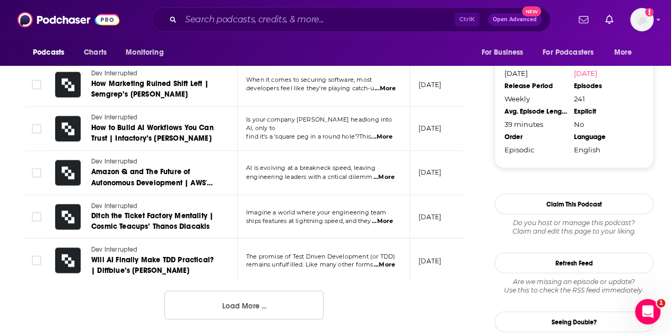
scroll to position [1100, 0]
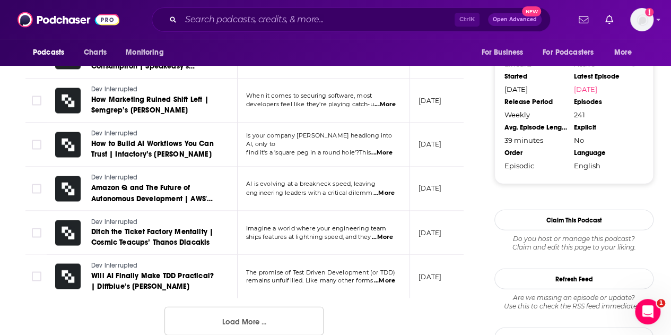
click at [387, 149] on span "...More" at bounding box center [382, 153] width 21 height 8
click at [228, 159] on td "Dev Interrupted How to Build AI Workflows You Can Trust | Infactory’s Brooke Ha…" at bounding box center [142, 145] width 191 height 44
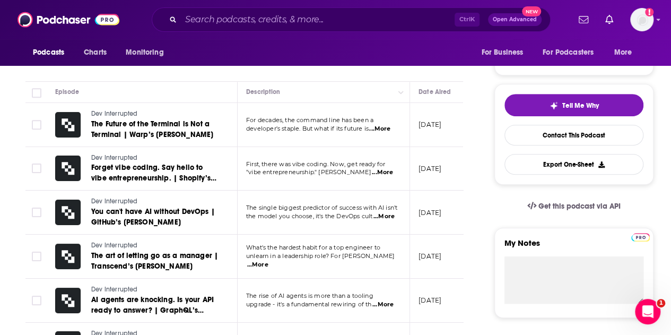
scroll to position [0, 0]
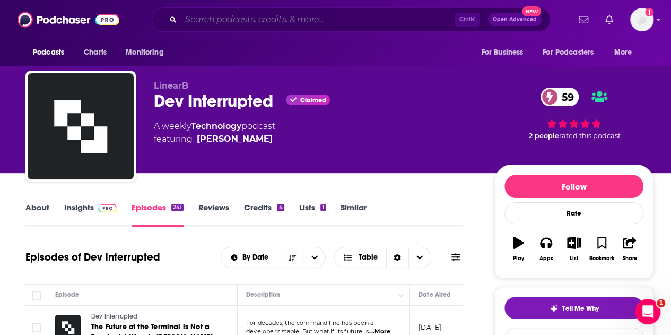
click at [281, 18] on input "Search podcasts, credits, & more..." at bounding box center [318, 19] width 274 height 17
click at [255, 22] on input "Search podcasts, credits, & more..." at bounding box center [318, 19] width 274 height 17
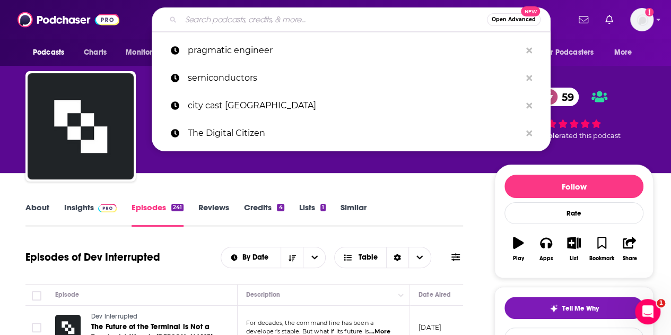
click at [91, 218] on link "Insights" at bounding box center [90, 214] width 53 height 24
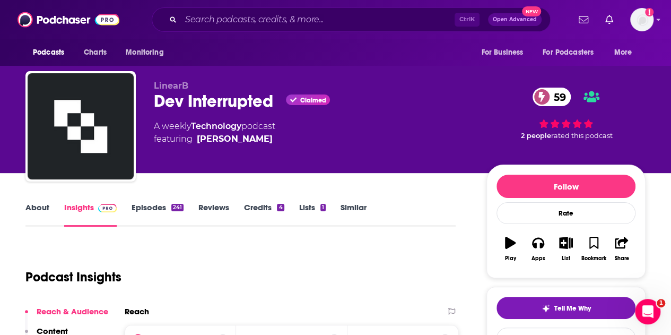
click at [87, 210] on link "Insights" at bounding box center [90, 214] width 53 height 24
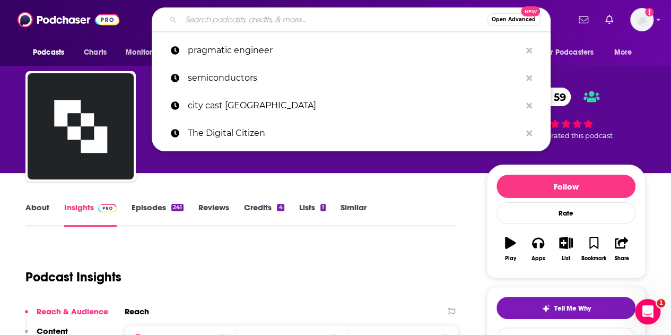
click at [292, 19] on input "Search podcasts, credits, & more..." at bounding box center [334, 19] width 306 height 17
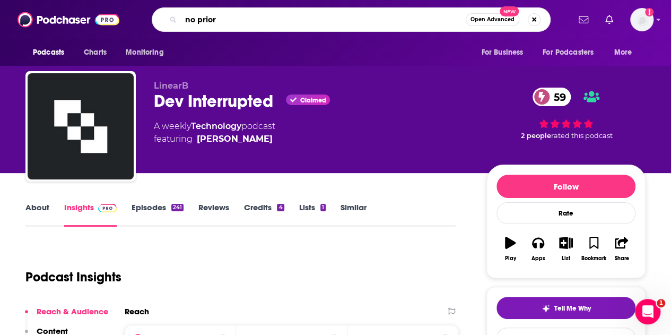
type input "no priors"
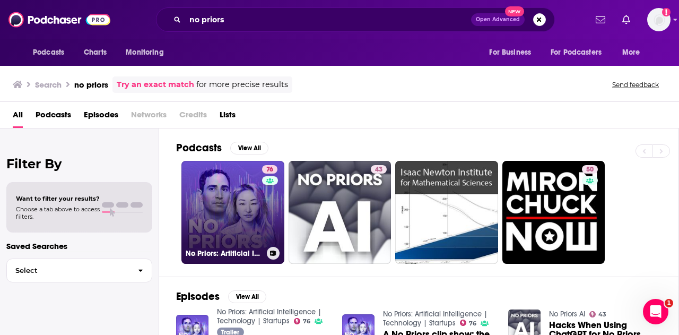
click at [217, 216] on link "76 No Priors: Artificial Intelligence | Technology | Startups" at bounding box center [233, 212] width 103 height 103
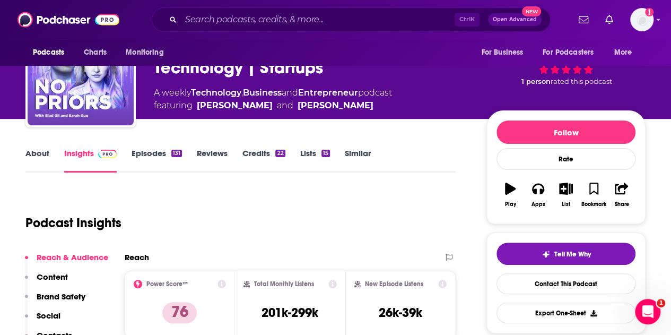
scroll to position [53, 0]
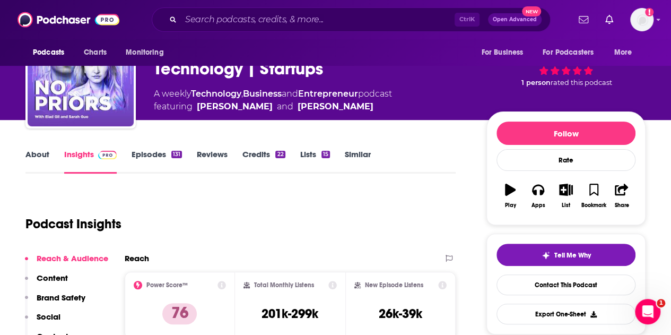
click at [365, 157] on link "Similar" at bounding box center [358, 161] width 26 height 24
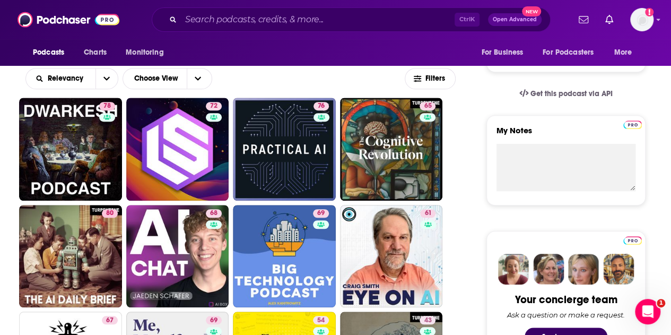
scroll to position [372, 0]
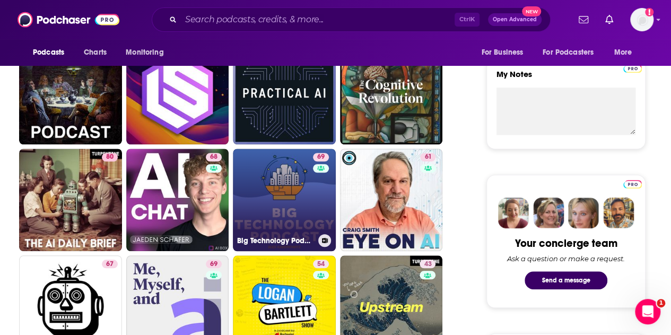
click at [285, 181] on link "69 Big Technology Podcast" at bounding box center [284, 200] width 103 height 103
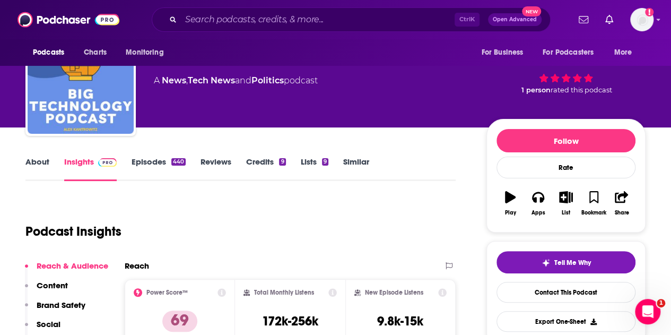
scroll to position [106, 0]
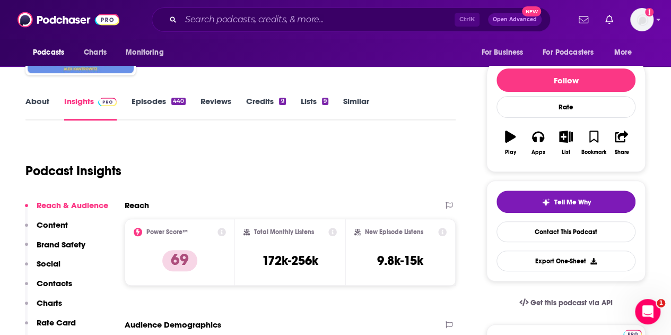
click at [39, 108] on link "About" at bounding box center [37, 108] width 24 height 24
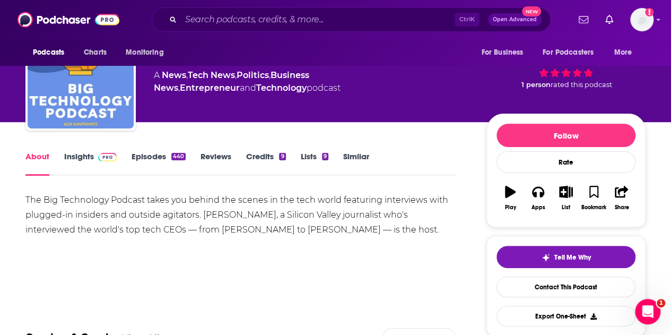
scroll to position [53, 0]
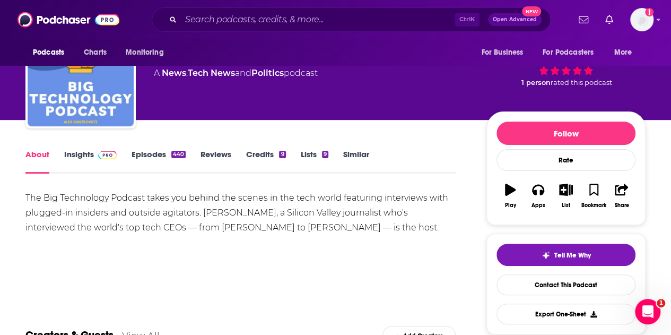
click at [161, 157] on link "Episodes 440" at bounding box center [159, 161] width 54 height 24
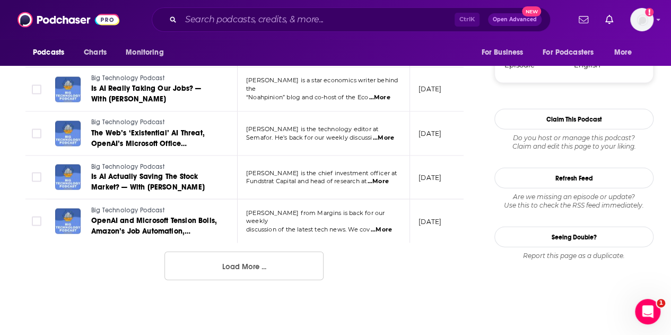
scroll to position [1115, 0]
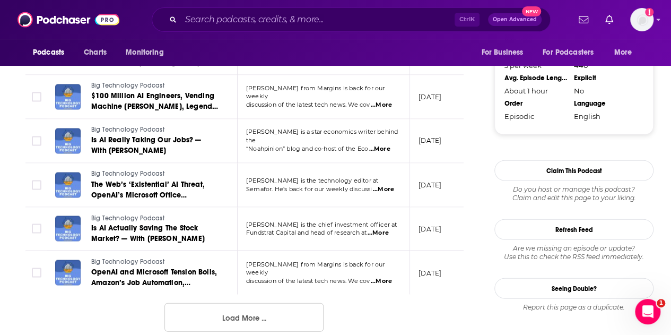
click at [247, 306] on button "Load More ..." at bounding box center [244, 317] width 159 height 29
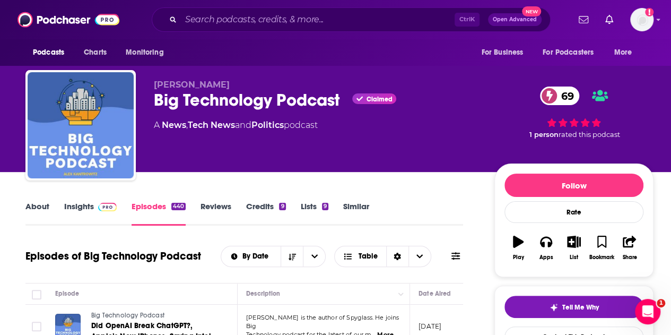
scroll to position [0, 0]
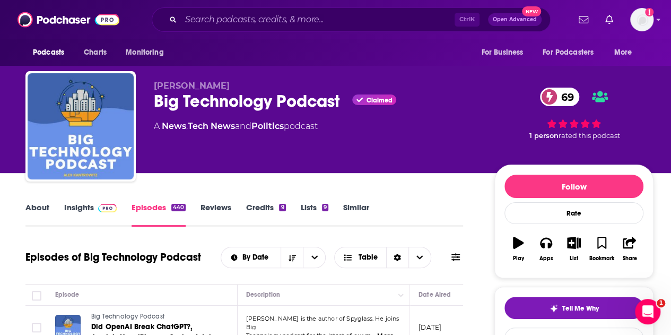
click at [31, 206] on link "About" at bounding box center [37, 214] width 24 height 24
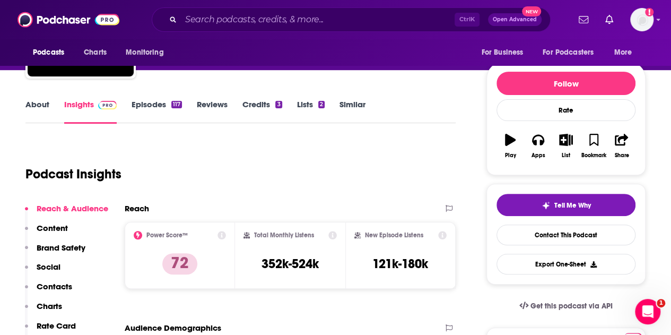
scroll to position [106, 0]
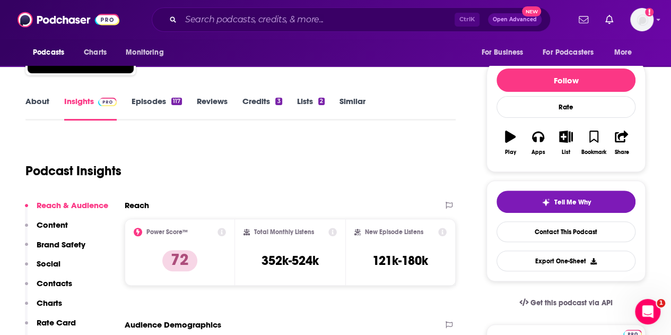
click at [41, 102] on link "About" at bounding box center [37, 108] width 24 height 24
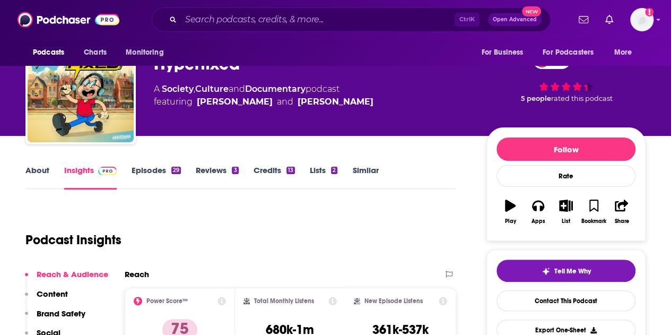
scroll to position [53, 0]
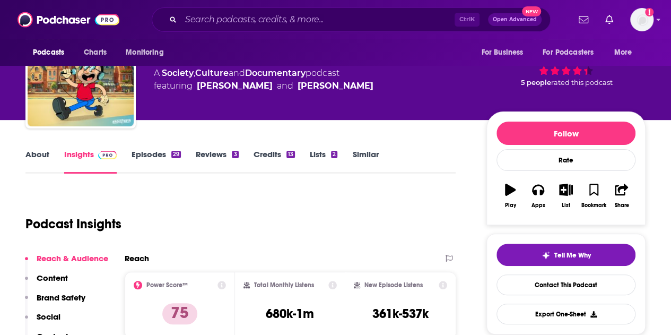
click at [29, 152] on link "About" at bounding box center [37, 161] width 24 height 24
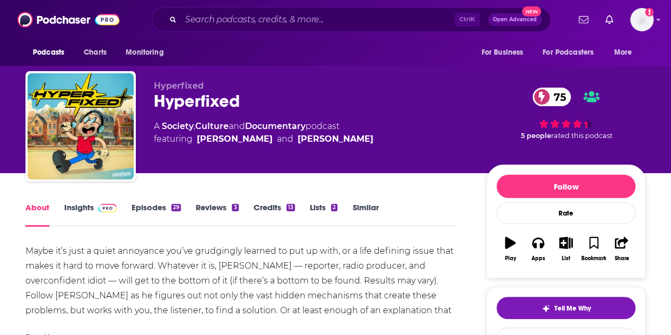
click at [70, 204] on link "Insights" at bounding box center [90, 214] width 53 height 24
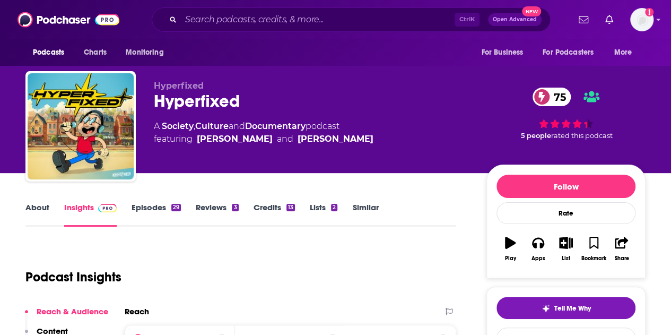
click at [31, 210] on link "About" at bounding box center [37, 214] width 24 height 24
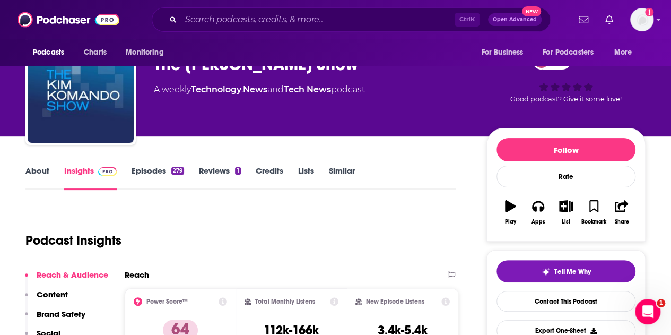
scroll to position [53, 0]
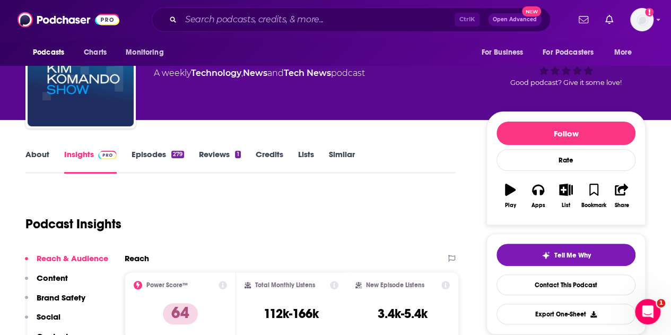
click at [31, 158] on link "About" at bounding box center [37, 161] width 24 height 24
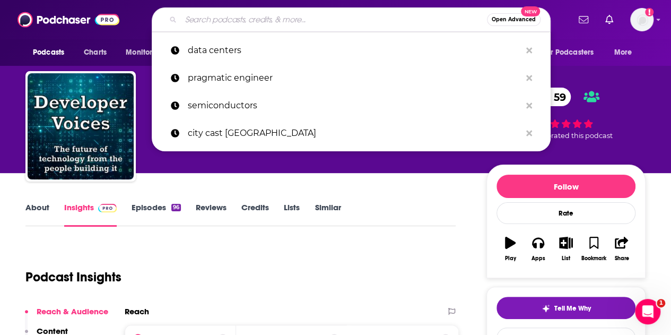
click at [265, 15] on input "Search podcasts, credits, & more..." at bounding box center [334, 19] width 306 height 17
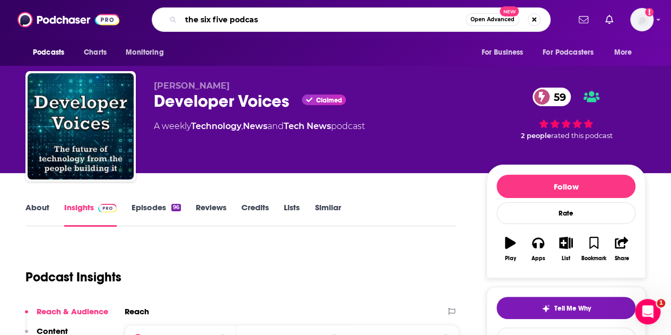
type input "the six five podcast"
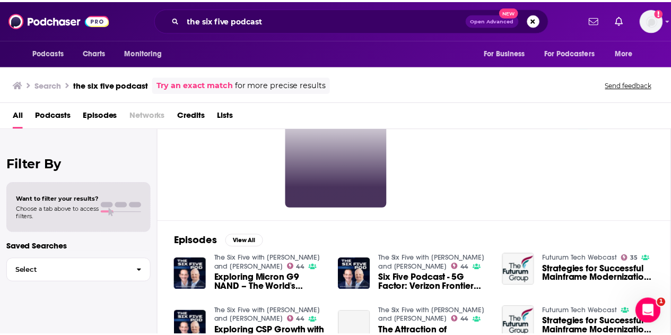
scroll to position [106, 0]
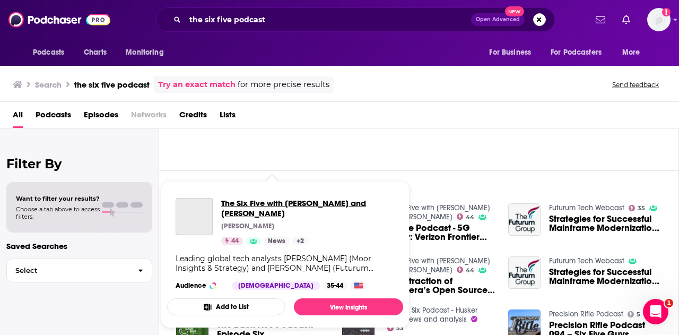
click at [249, 209] on span "The Six Five with Patrick Moorhead and Daniel Newman" at bounding box center [308, 208] width 174 height 20
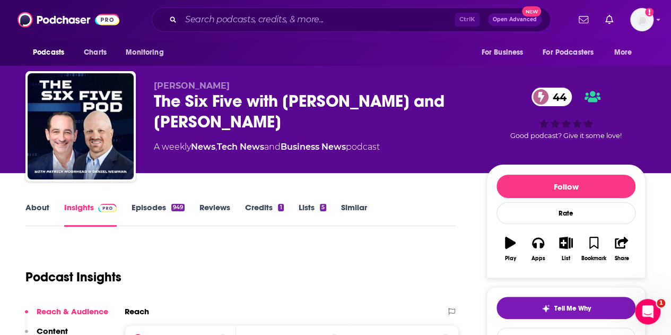
click at [37, 206] on link "About" at bounding box center [37, 214] width 24 height 24
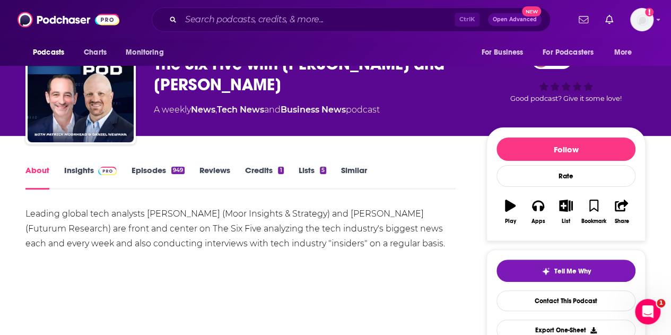
scroll to position [53, 0]
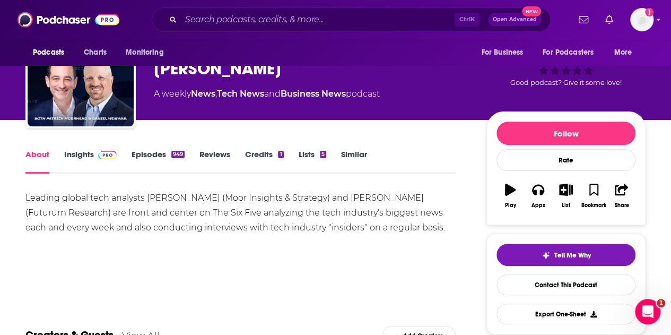
click at [87, 158] on link "Insights" at bounding box center [90, 161] width 53 height 24
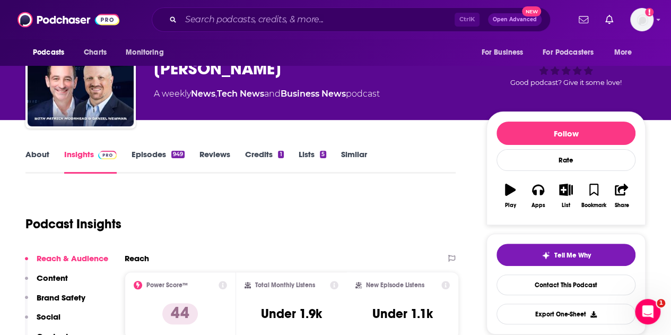
click at [152, 133] on div "Daniel Newman The Six Five with Patrick Moorhead and Daniel Newman 44 A weekly …" at bounding box center [335, 75] width 621 height 115
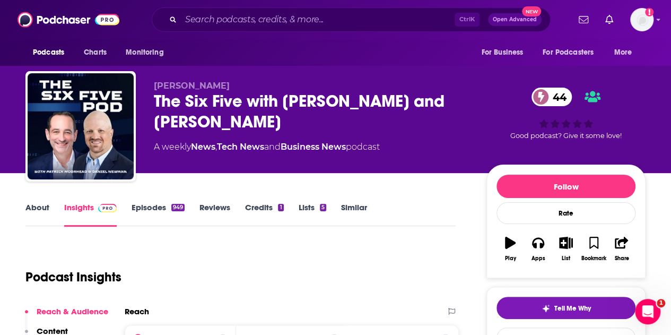
click at [150, 208] on link "Episodes 949" at bounding box center [158, 214] width 53 height 24
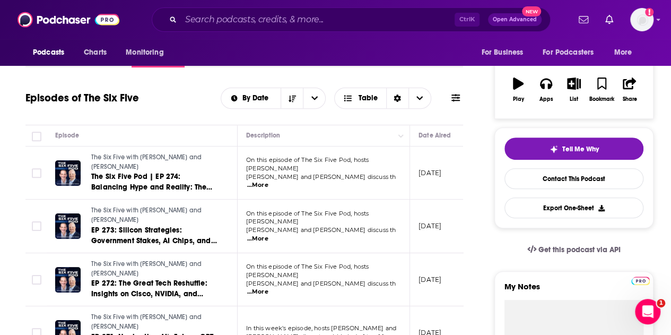
scroll to position [212, 0]
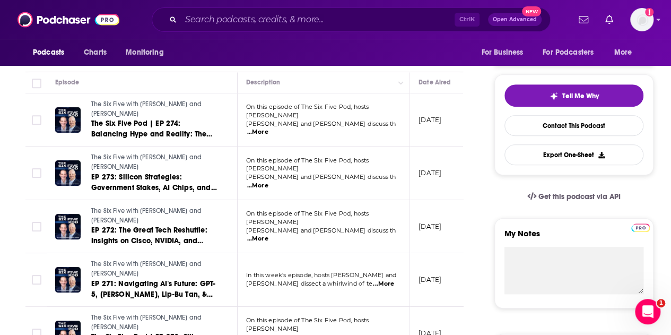
click at [269, 182] on span "...More" at bounding box center [257, 186] width 21 height 8
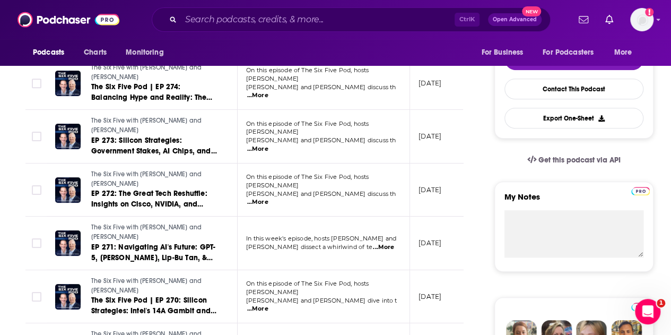
scroll to position [265, 0]
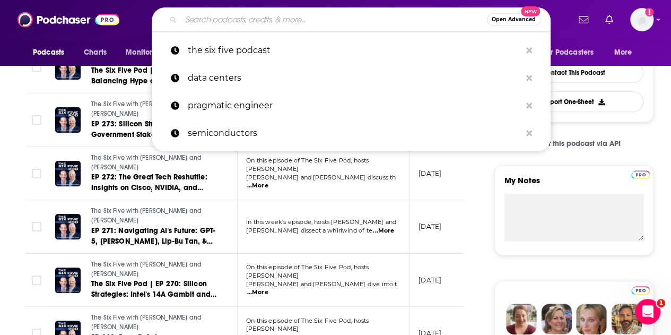
click at [254, 22] on input "Search podcasts, credits, & more..." at bounding box center [334, 19] width 306 height 17
paste input "Ars Technica"
type input "Ars Technica"
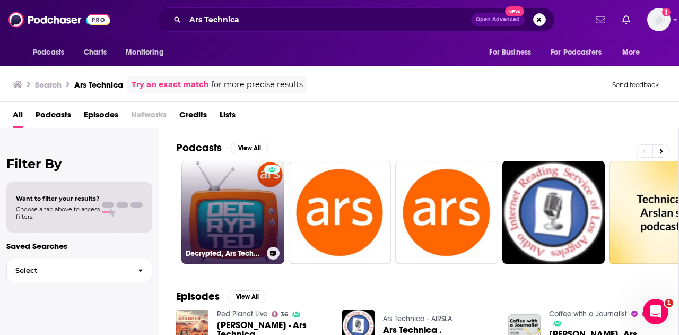
click at [247, 202] on link "Decrypted, Ars Technica's TV podcast" at bounding box center [233, 212] width 103 height 103
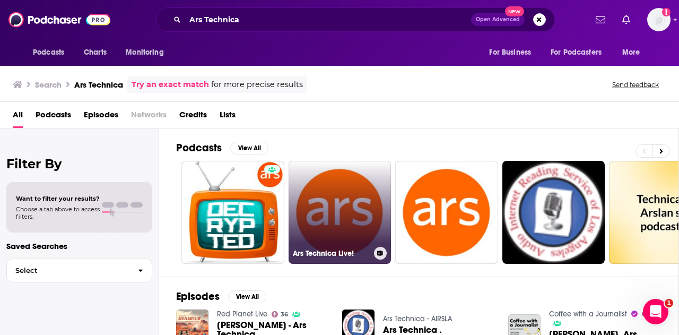
click at [326, 197] on link "Ars Technica Live!" at bounding box center [340, 212] width 103 height 103
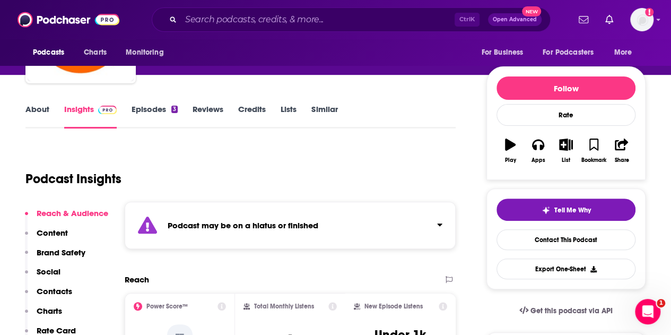
scroll to position [106, 0]
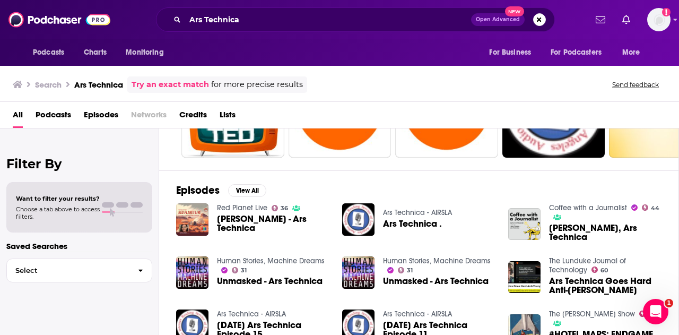
scroll to position [53, 0]
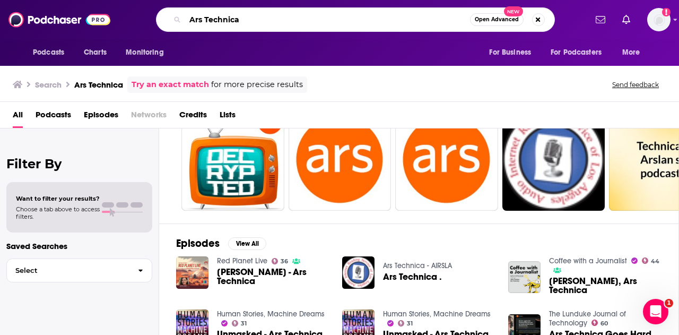
click at [233, 22] on input "Ars Technica" at bounding box center [327, 19] width 285 height 17
click at [234, 22] on input "Ars Technica" at bounding box center [327, 19] width 285 height 17
paste input "Cloud Wars"
type input "Cloud Wars"
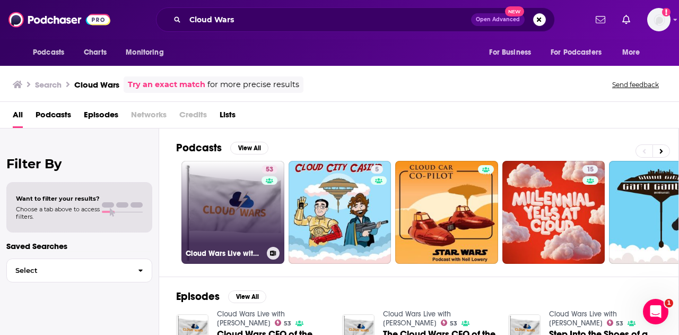
click at [227, 217] on link "53 Cloud Wars Live with Bob Evans" at bounding box center [233, 212] width 103 height 103
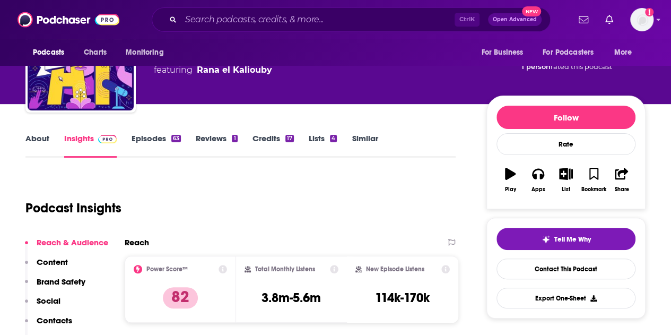
scroll to position [53, 0]
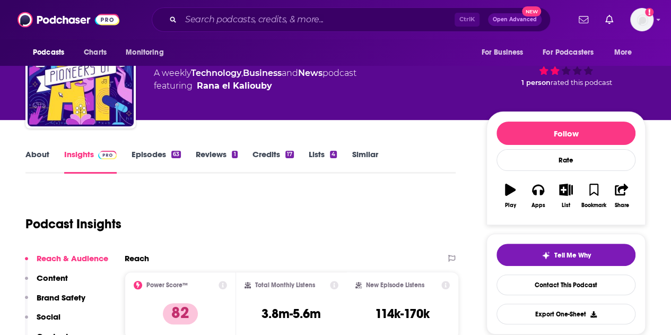
click at [40, 157] on link "About" at bounding box center [37, 161] width 24 height 24
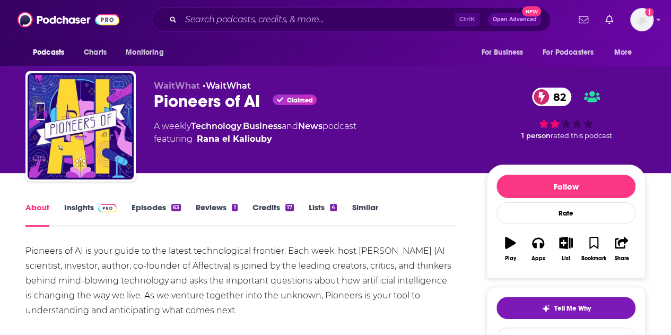
click at [163, 204] on link "Episodes 63" at bounding box center [156, 214] width 49 height 24
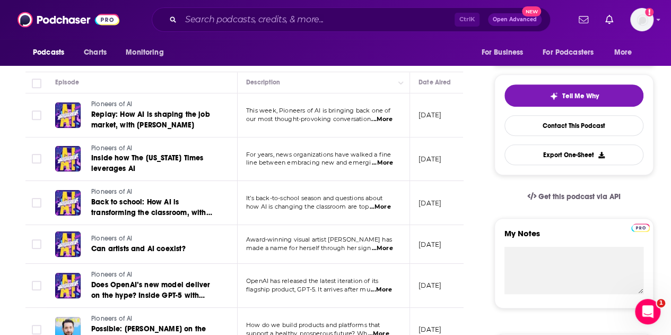
click at [383, 161] on span "...More" at bounding box center [382, 163] width 21 height 8
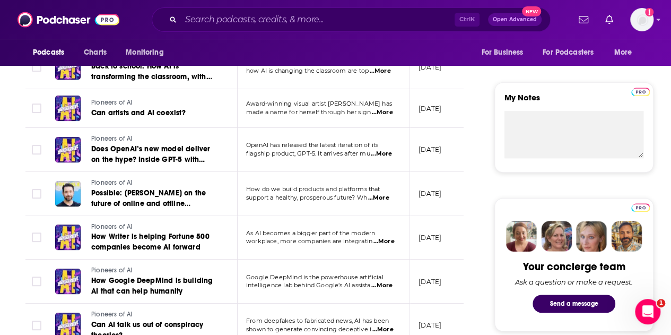
scroll to position [372, 0]
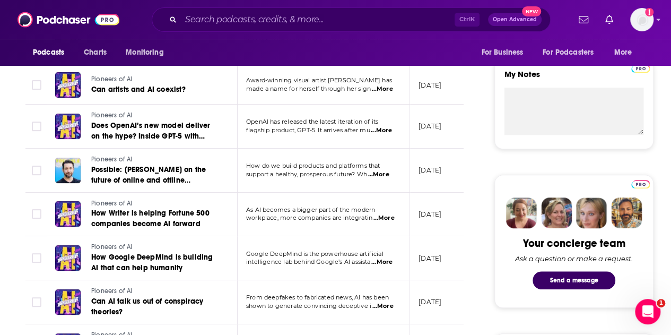
click at [381, 129] on span "...More" at bounding box center [381, 130] width 21 height 8
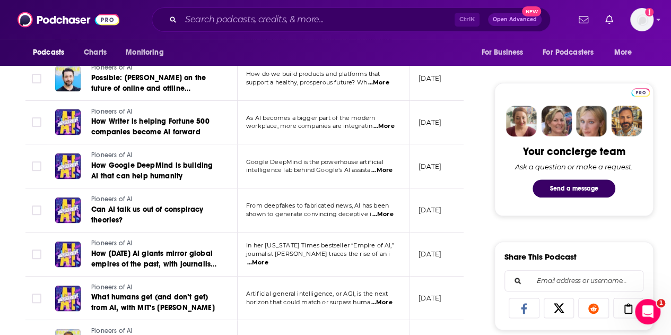
scroll to position [478, 0]
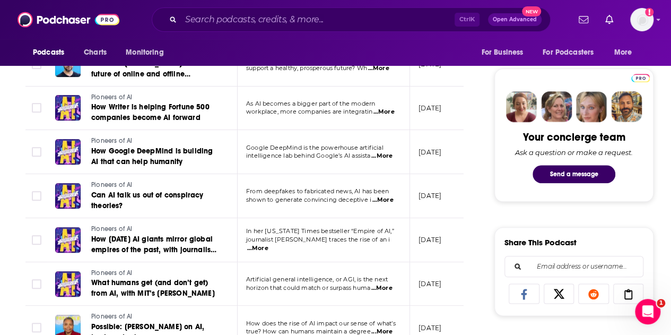
click at [376, 152] on span "...More" at bounding box center [382, 156] width 21 height 8
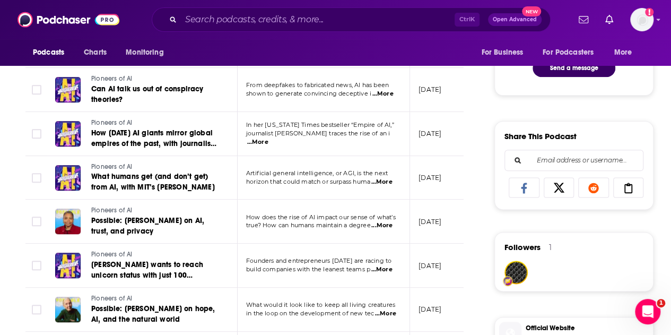
scroll to position [637, 0]
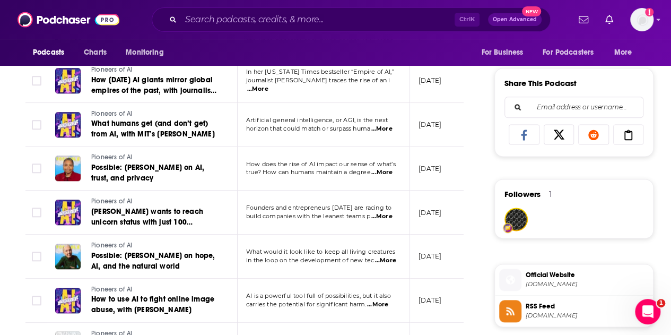
click at [384, 168] on span "...More" at bounding box center [382, 172] width 21 height 8
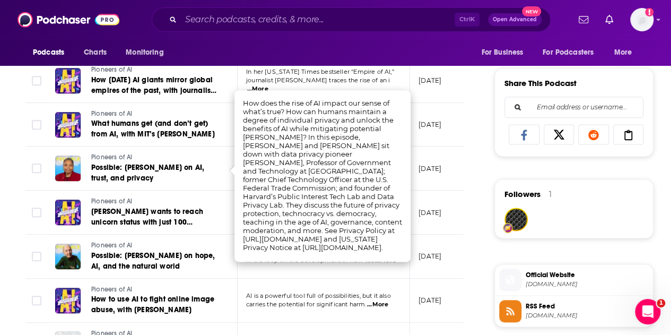
click at [470, 176] on div "About Insights Episodes 63 Reviews 1 Credits 17 Lists 4 Similar Episodes of Pio…" at bounding box center [251, 260] width 486 height 1393
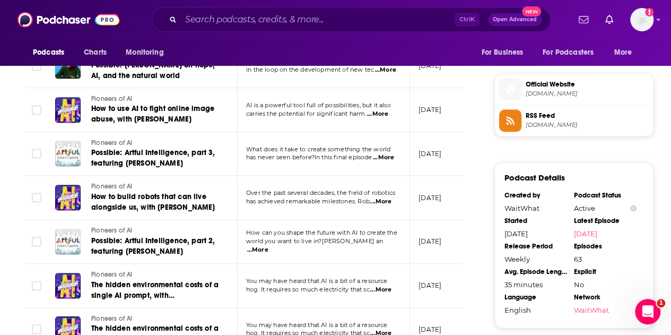
scroll to position [849, 0]
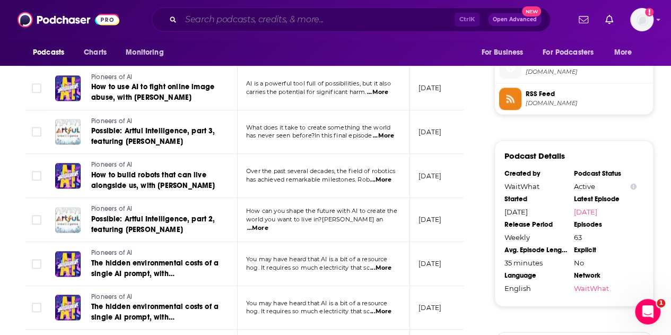
click at [243, 20] on input "Search podcasts, credits, & more..." at bounding box center [318, 19] width 274 height 17
